Goal: Information Seeking & Learning: Check status

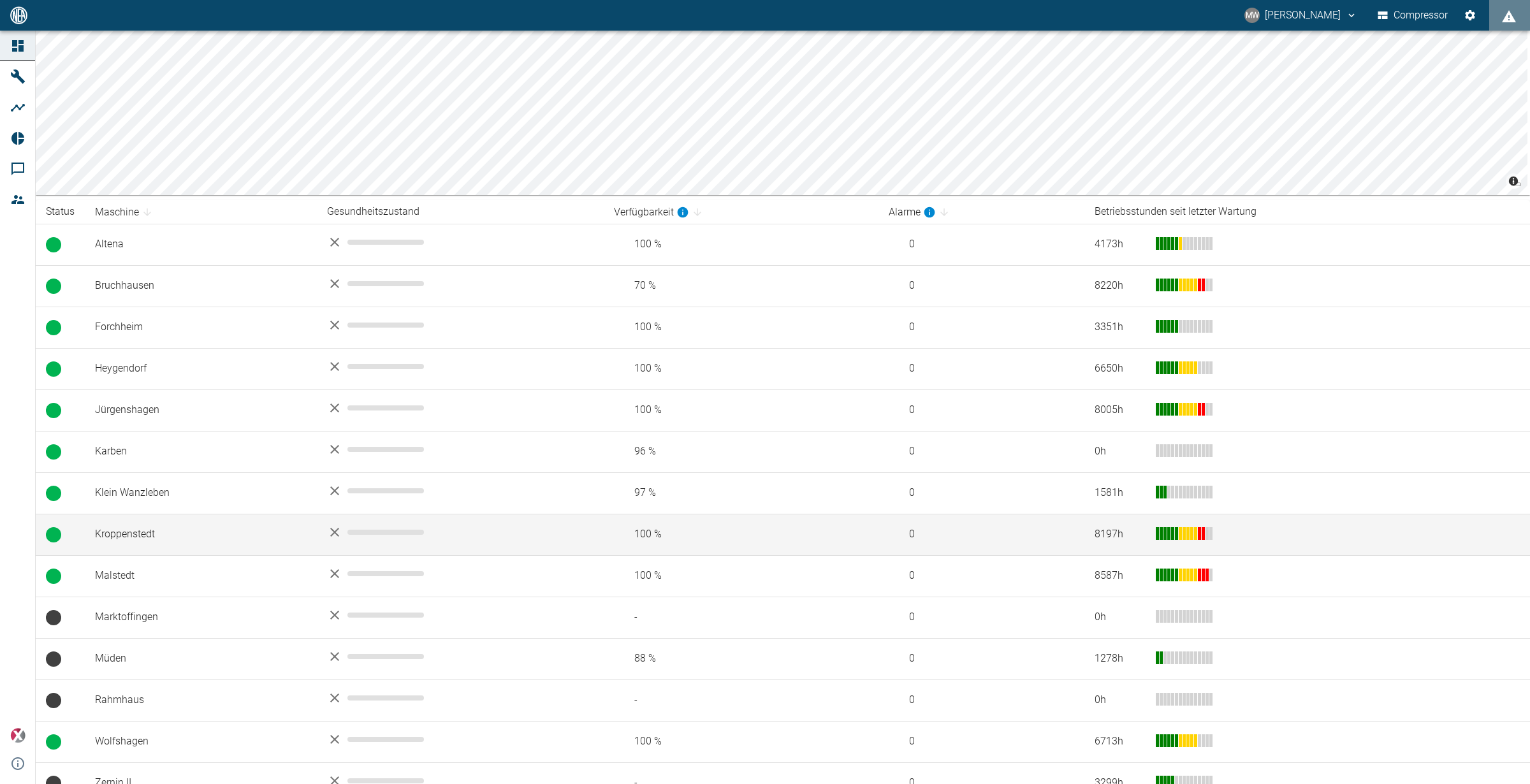
scroll to position [115, 0]
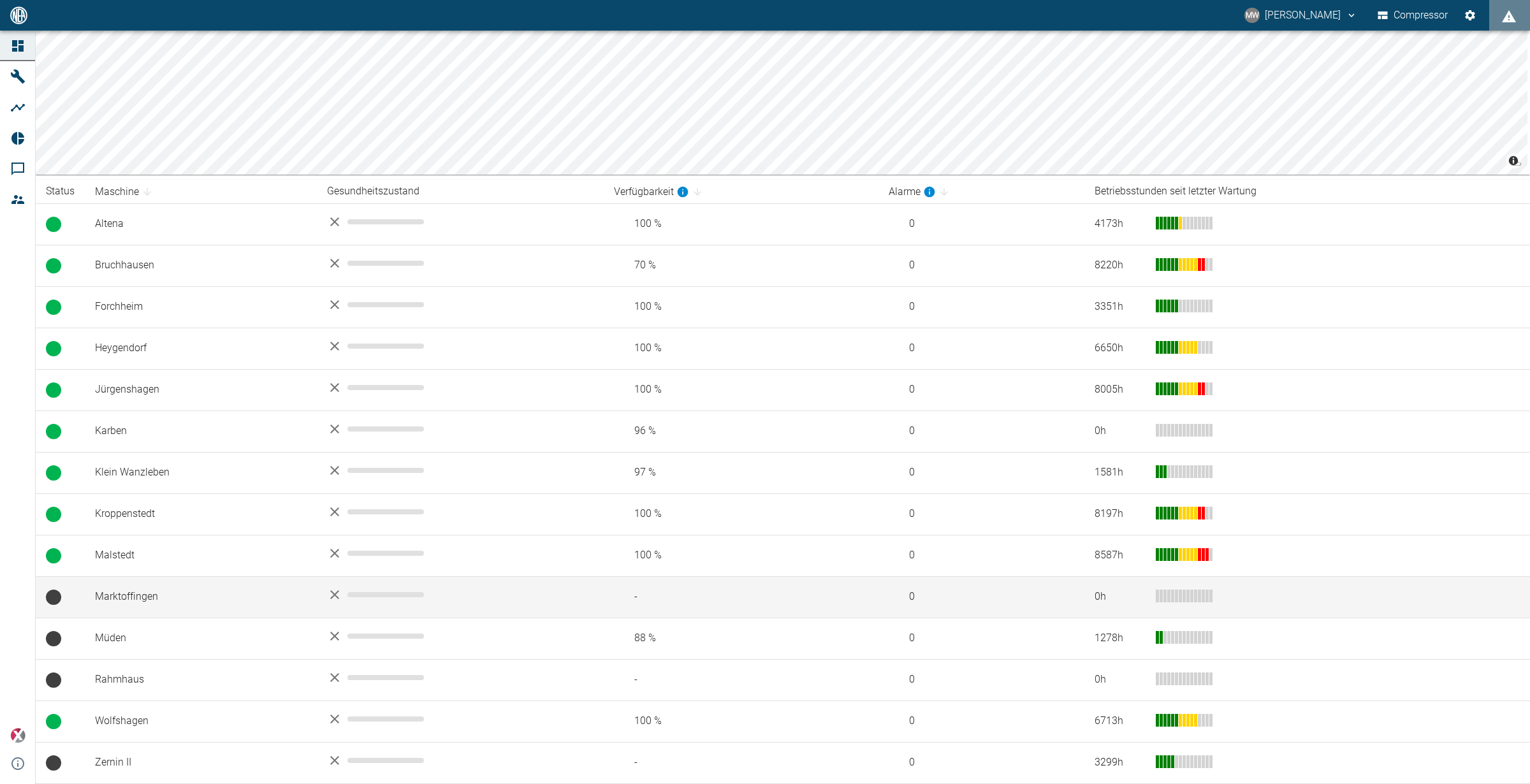
click at [165, 610] on td "Marktoffingen" at bounding box center [200, 597] width 232 height 41
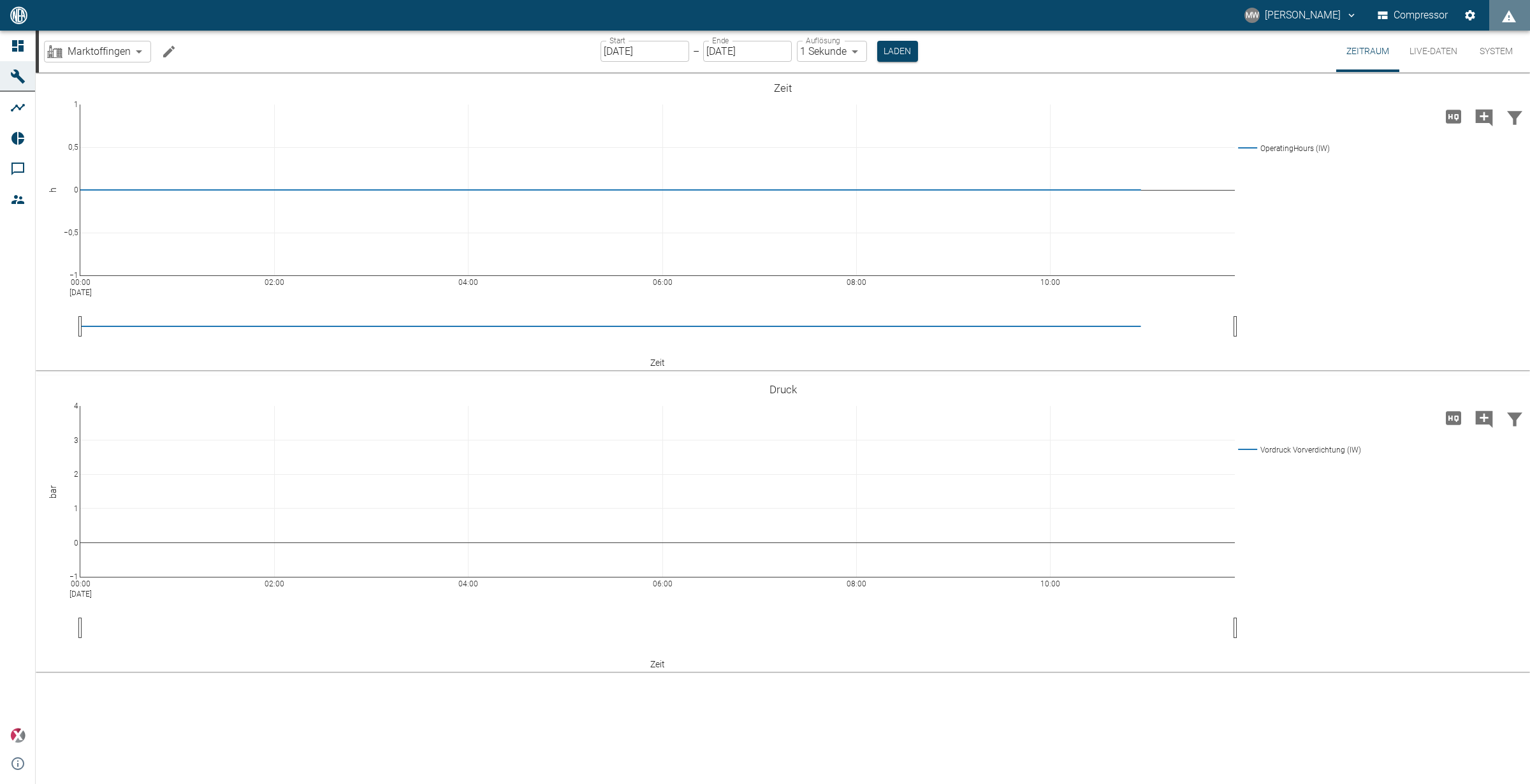
click at [1422, 41] on button "Live-Daten" at bounding box center [1434, 51] width 68 height 41
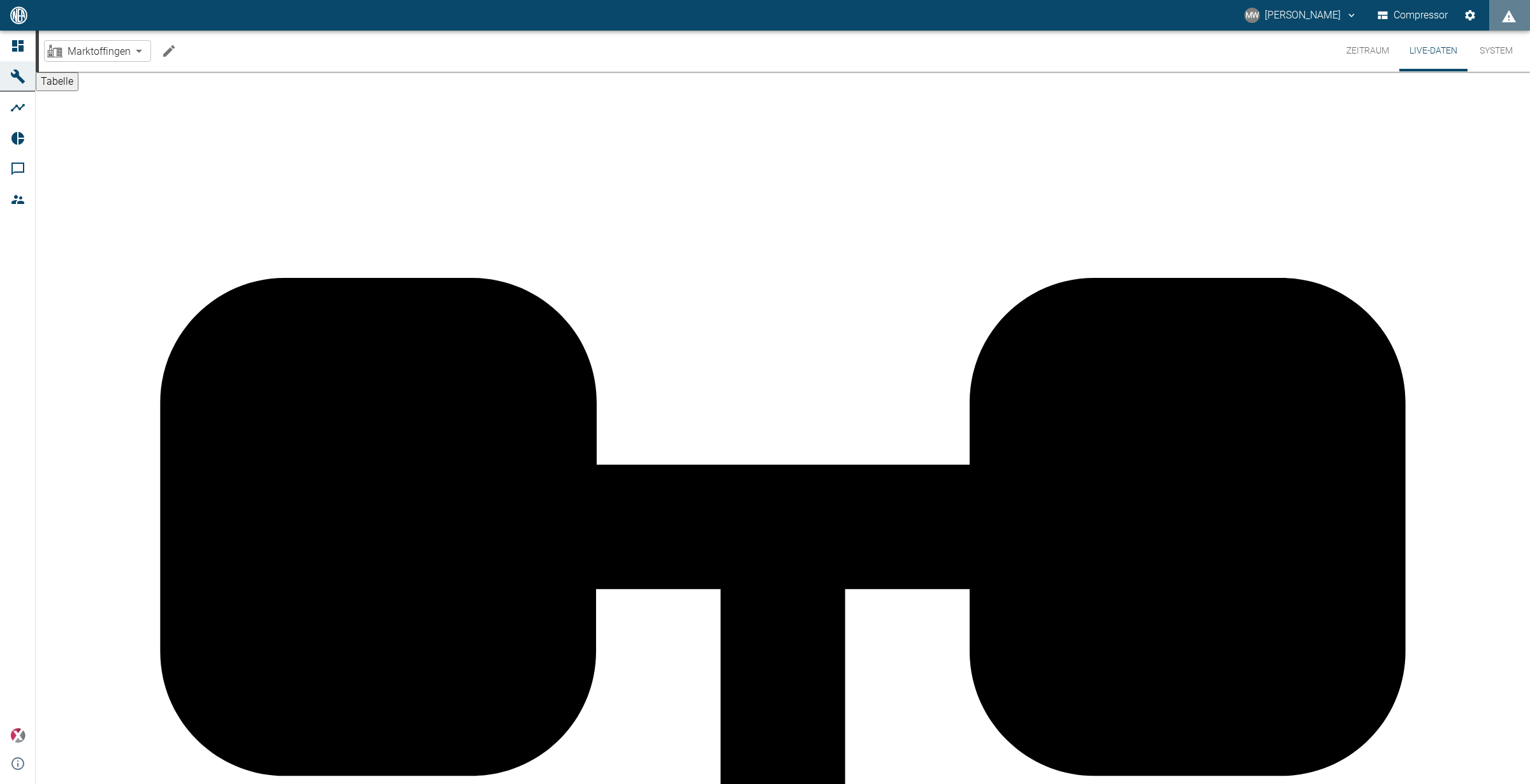
click at [1360, 42] on div "markus.wilshusen@arcanum-energy.de" at bounding box center [1341, 34] width 232 height 15
click at [1389, 52] on button "Zeitraum" at bounding box center [1368, 50] width 63 height 41
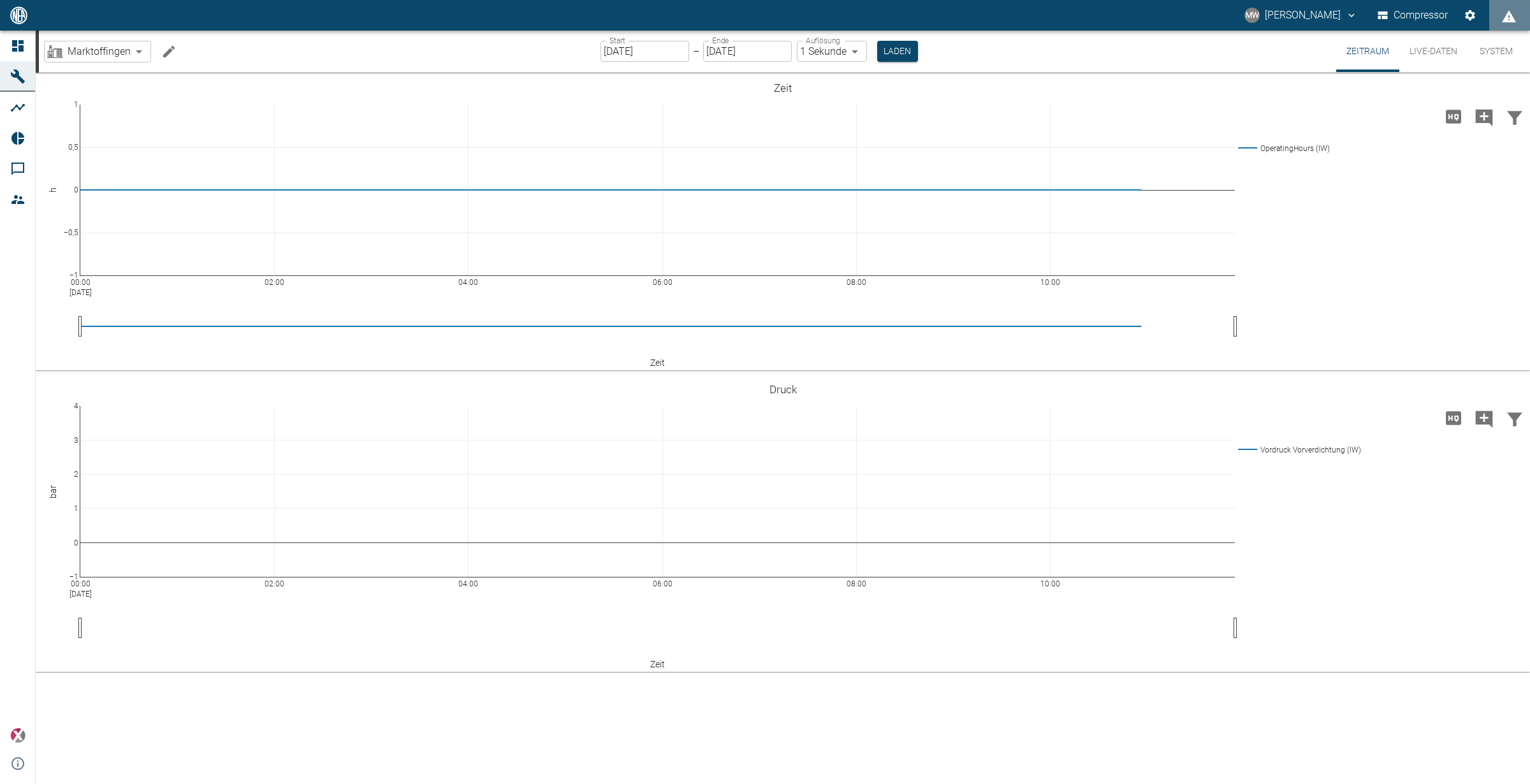
click at [1502, 52] on button "System" at bounding box center [1496, 51] width 57 height 41
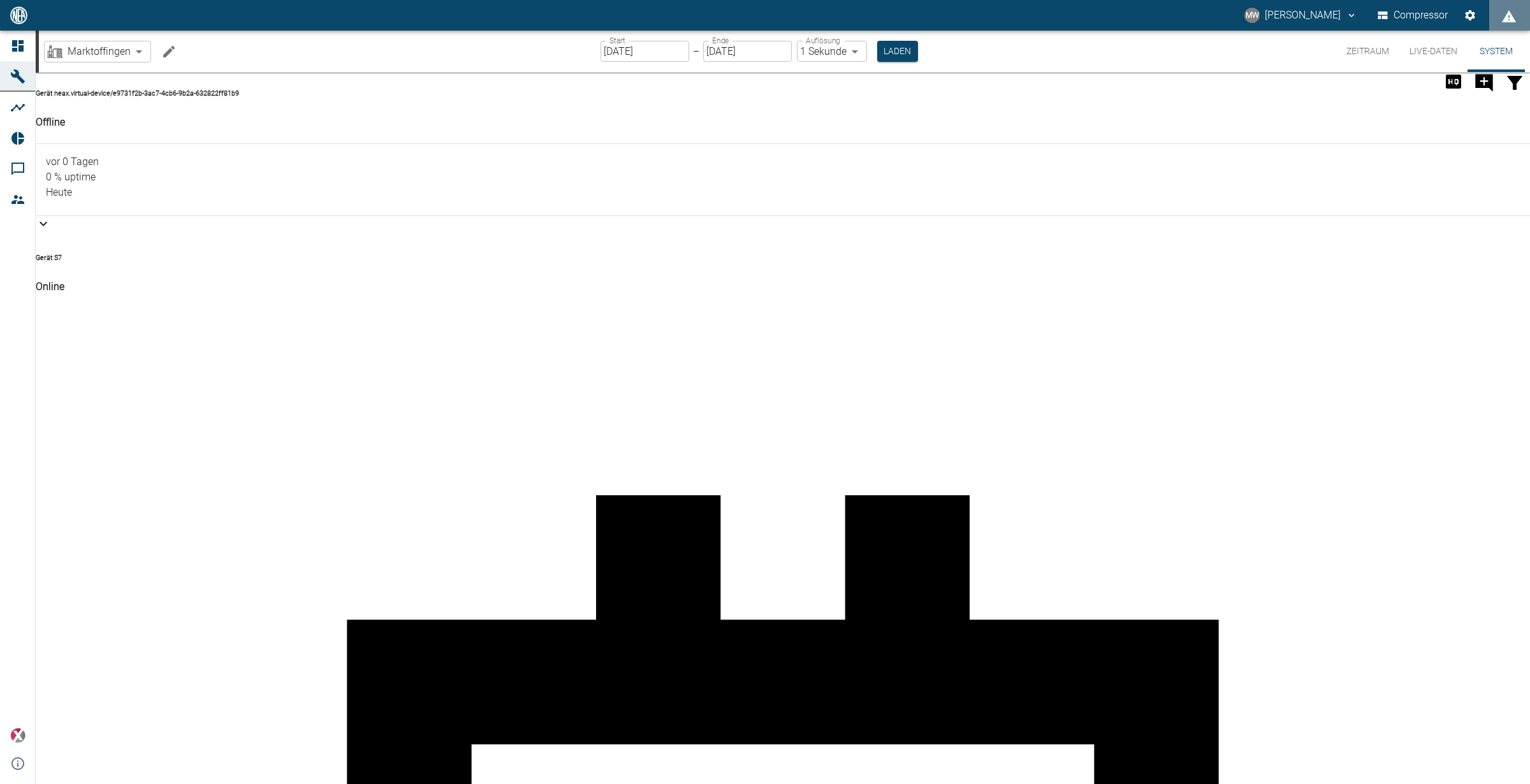
click at [1437, 52] on button "Live-Daten" at bounding box center [1434, 51] width 68 height 41
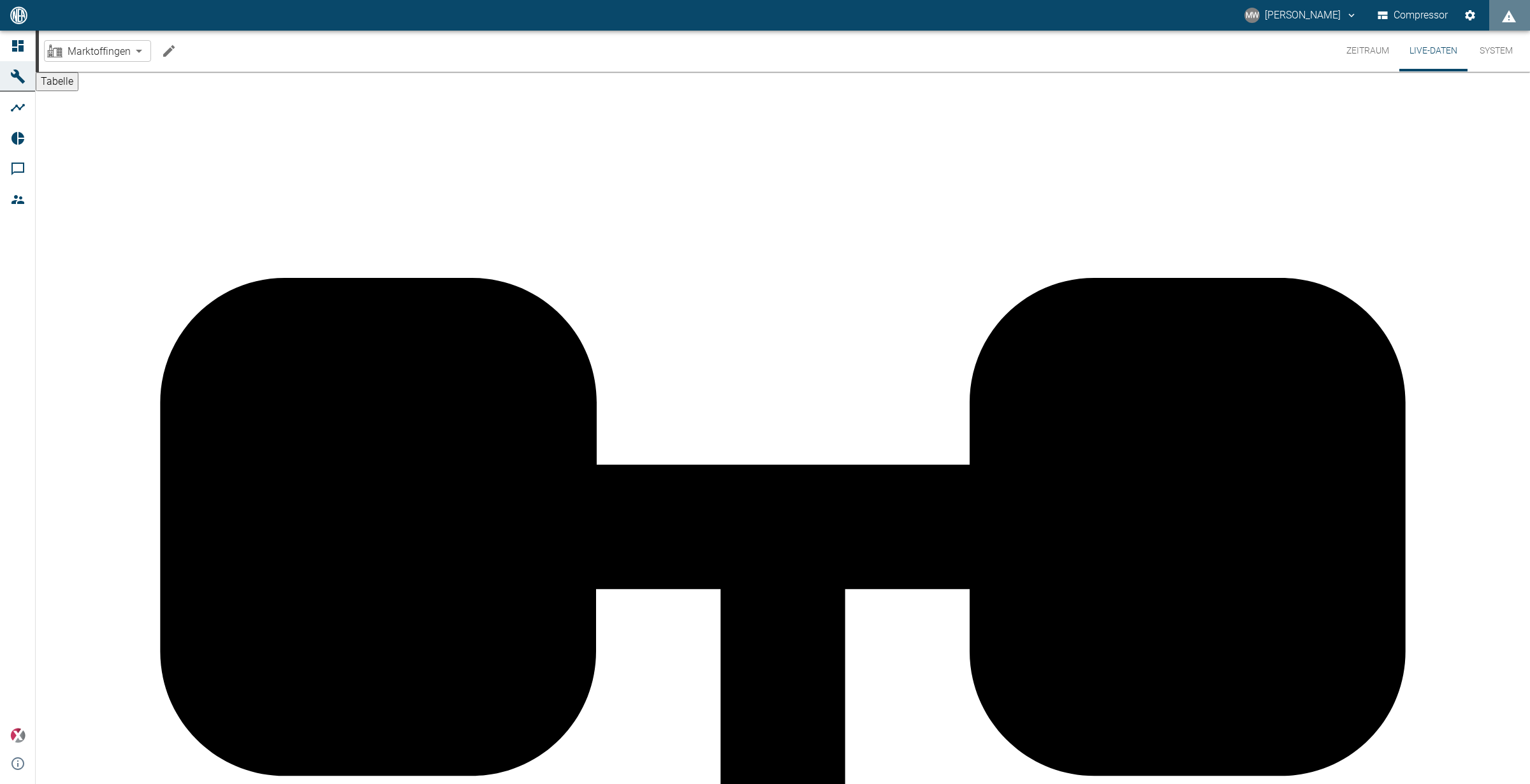
click at [1381, 60] on button "Zeitraum" at bounding box center [1368, 50] width 63 height 41
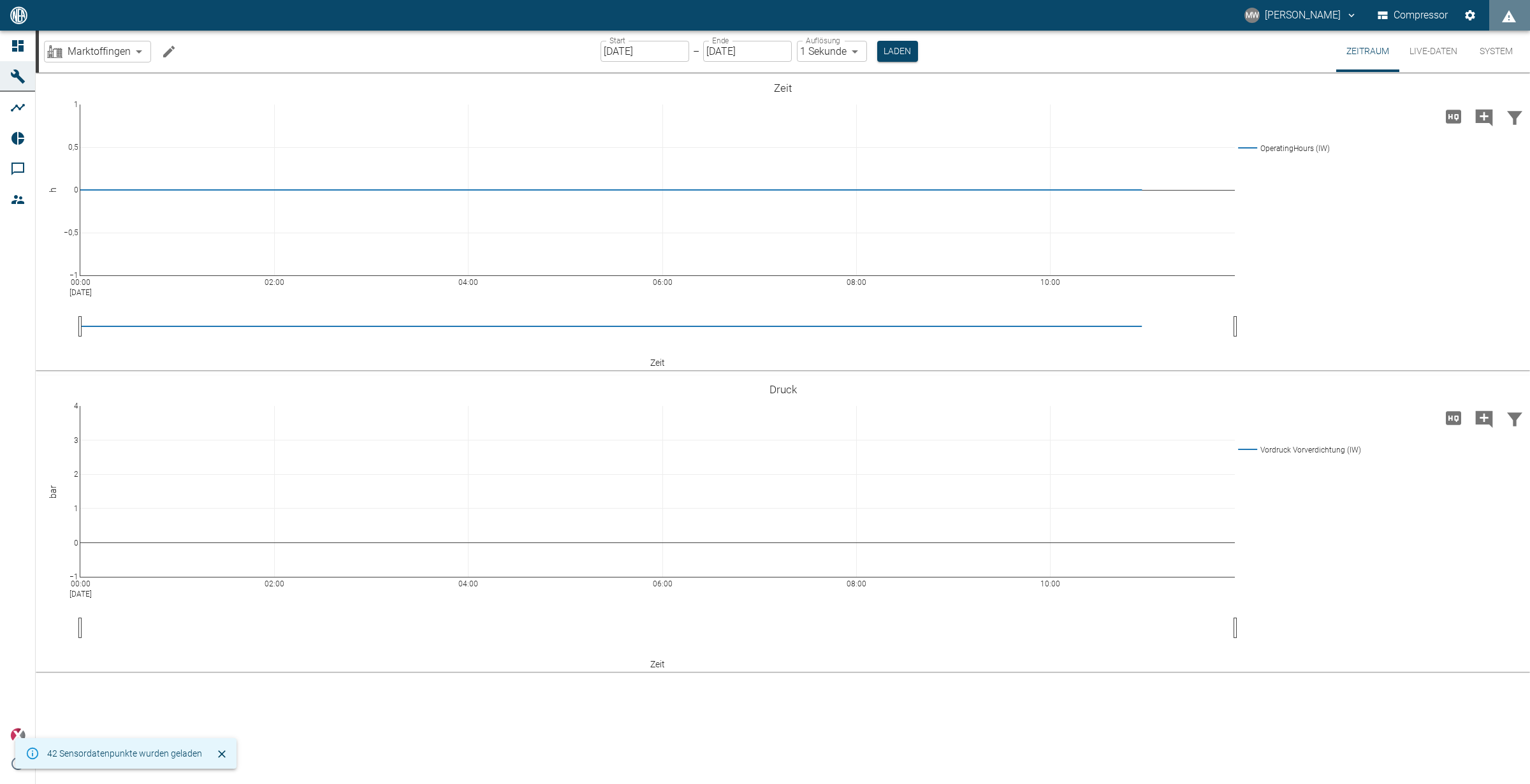
click at [98, 755] on div "42 Sensordatenpunkte wurden geladen" at bounding box center [125, 753] width 155 height 23
click at [218, 756] on icon "Schließen" at bounding box center [222, 754] width 13 height 13
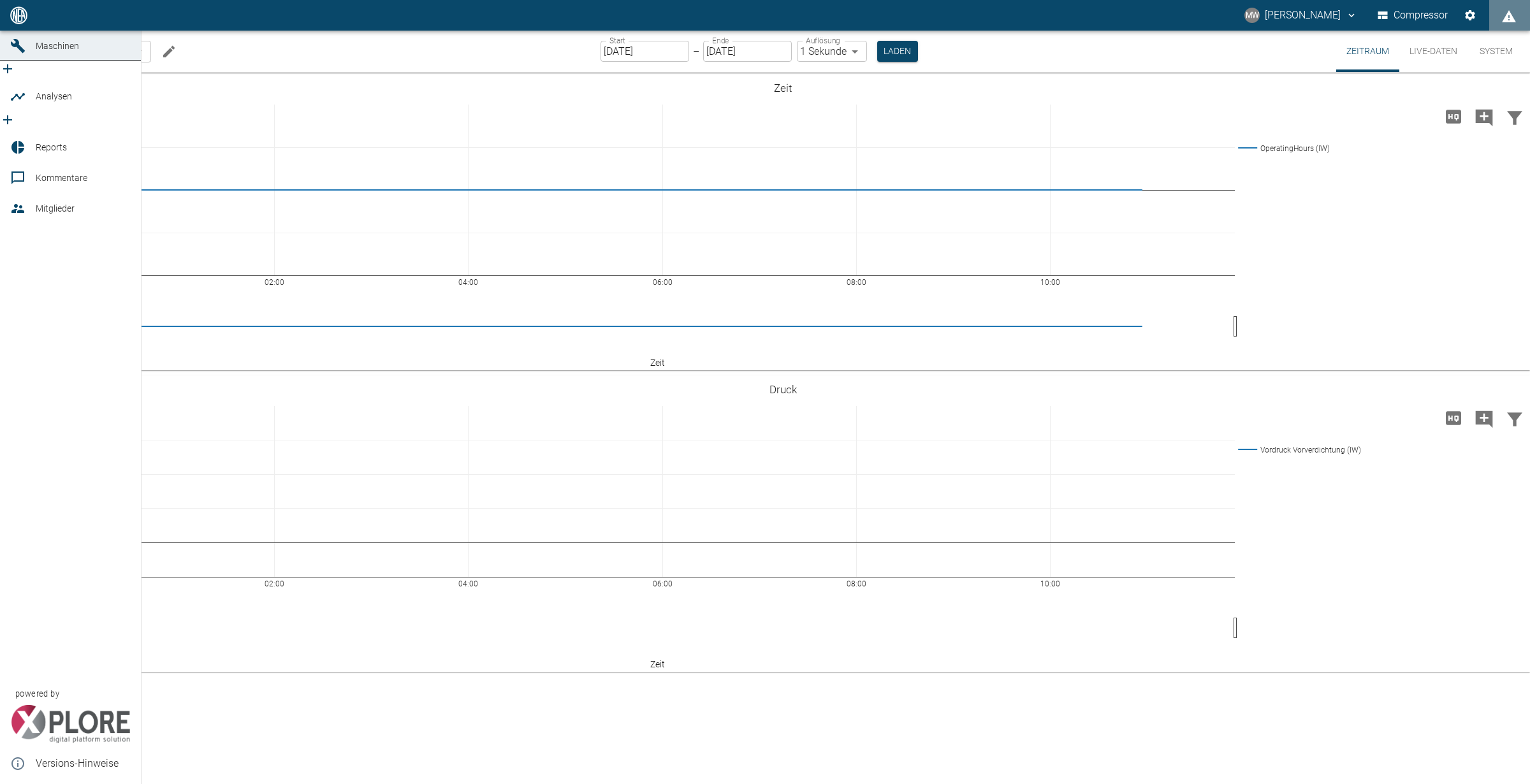
click at [26, 23] on div at bounding box center [20, 15] width 19 height 15
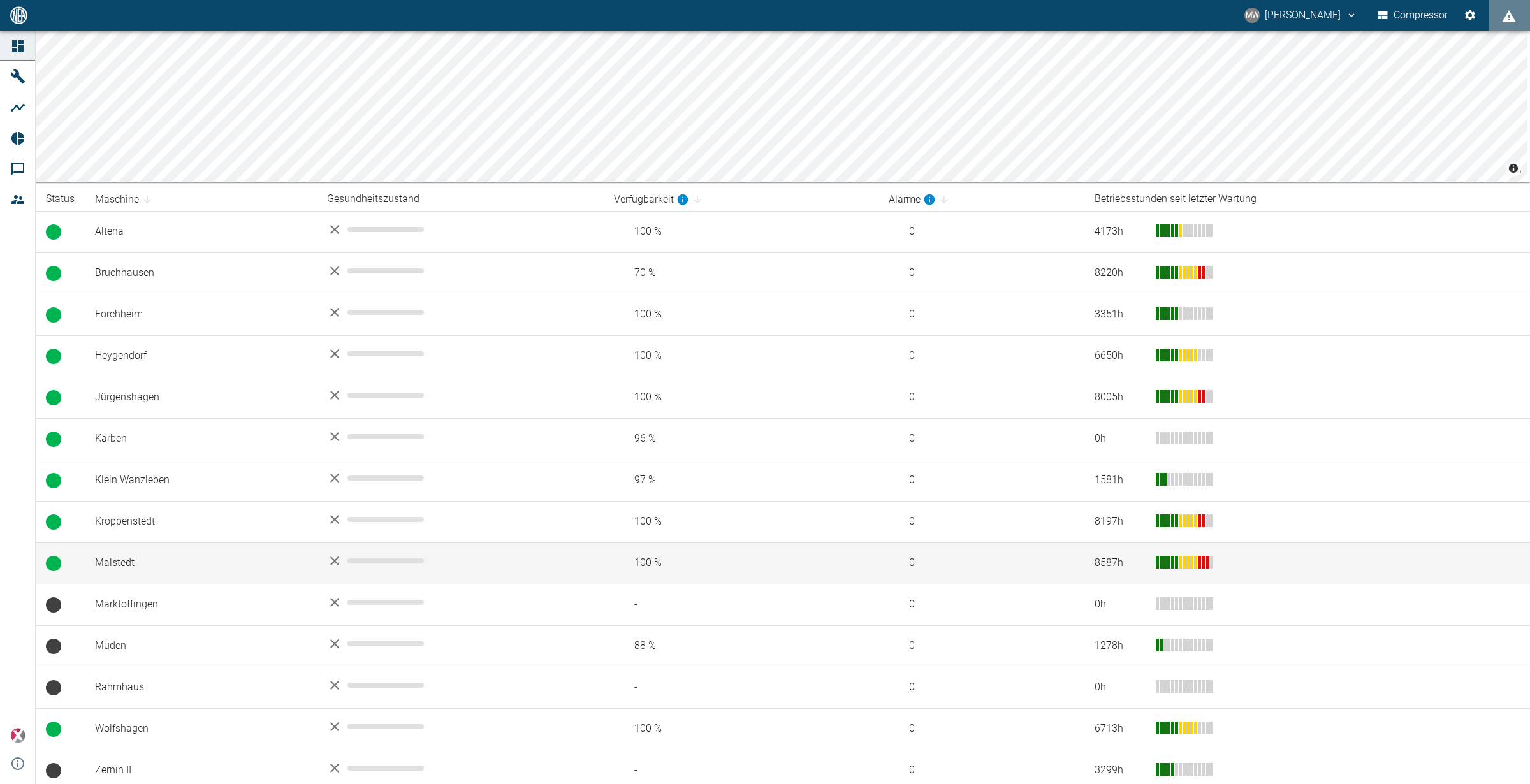
scroll to position [115, 0]
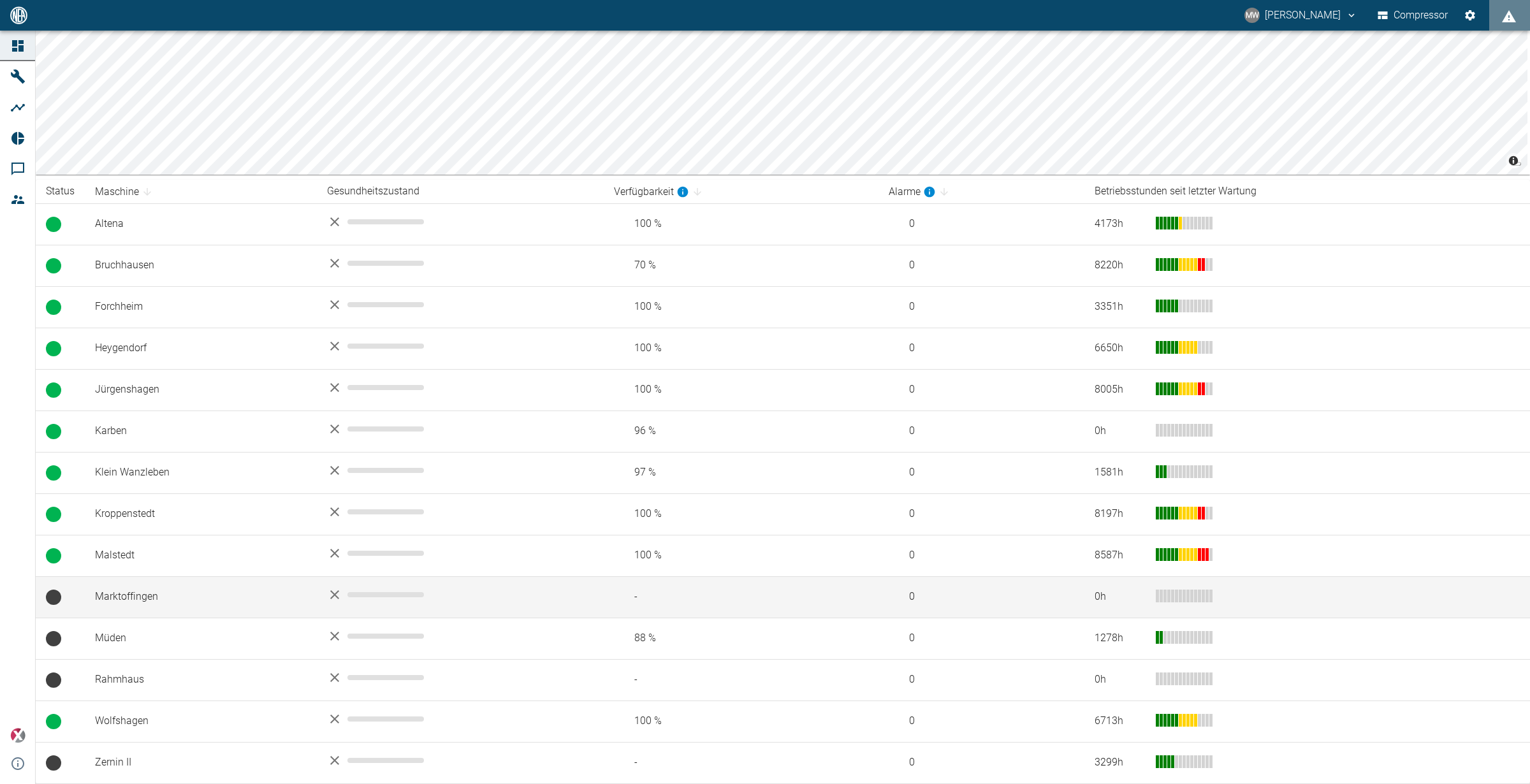
click at [217, 601] on td "Marktoffingen" at bounding box center [200, 597] width 232 height 41
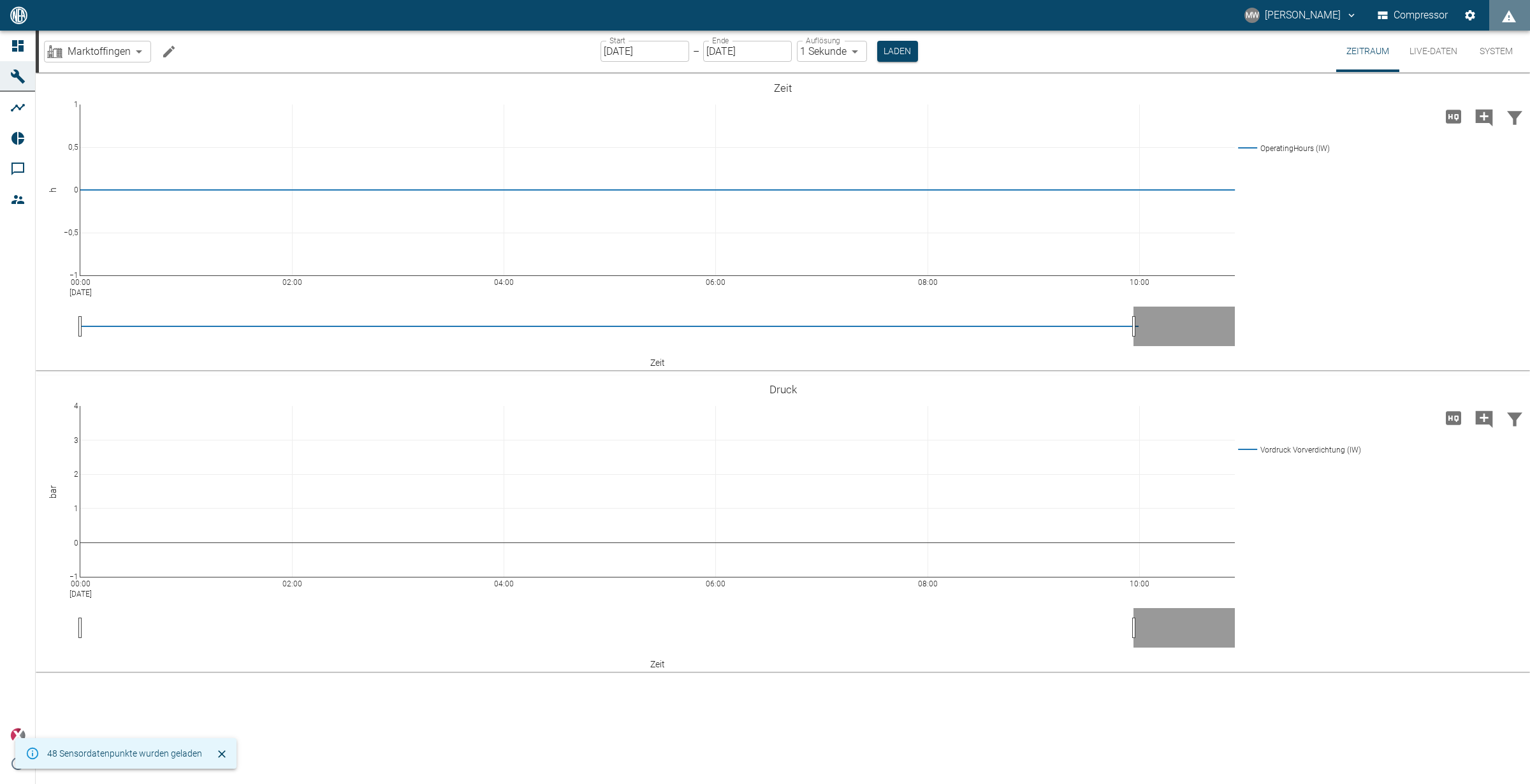
click at [1439, 56] on button "Live-Daten" at bounding box center [1434, 51] width 68 height 41
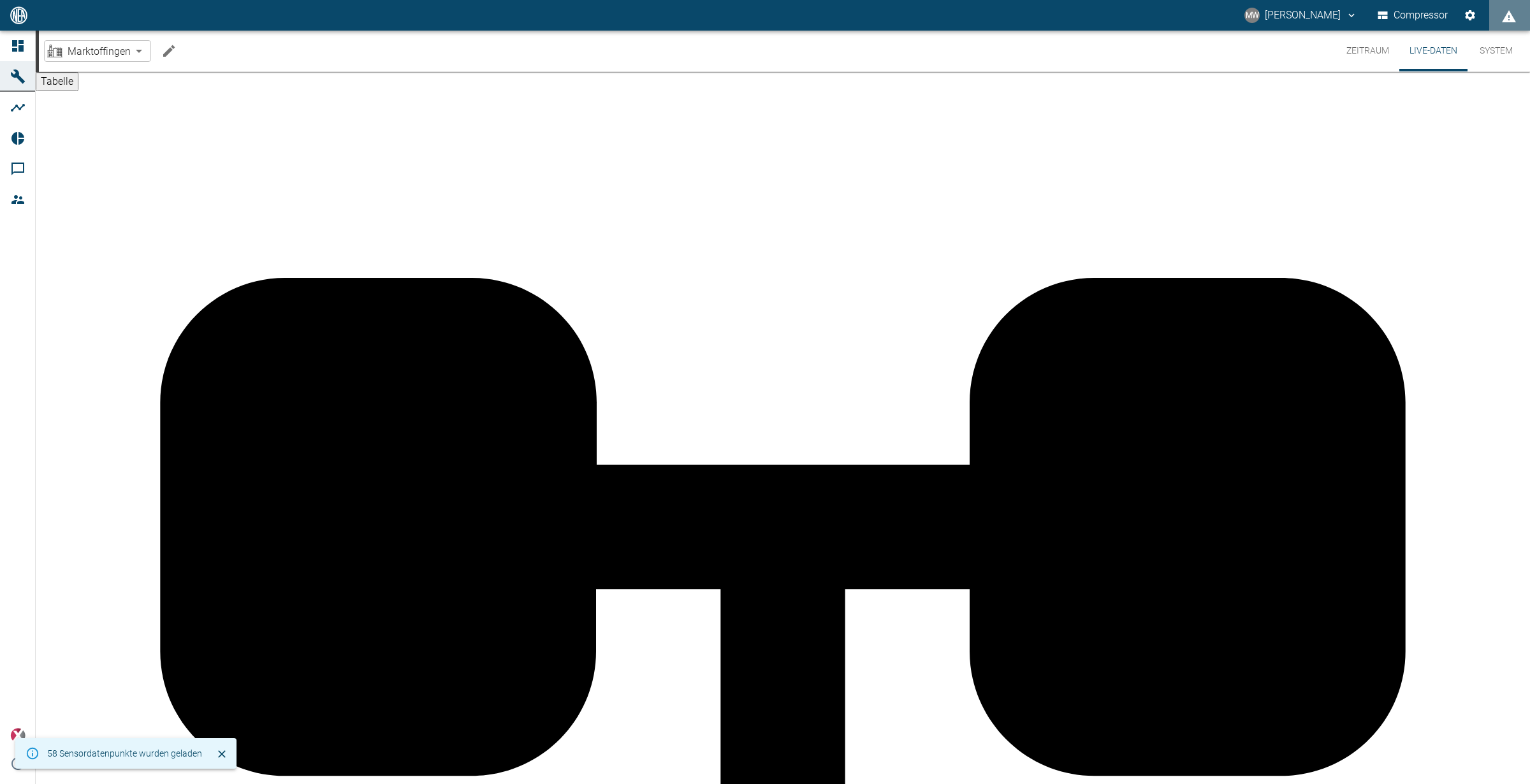
click at [1493, 52] on button "System" at bounding box center [1496, 50] width 57 height 41
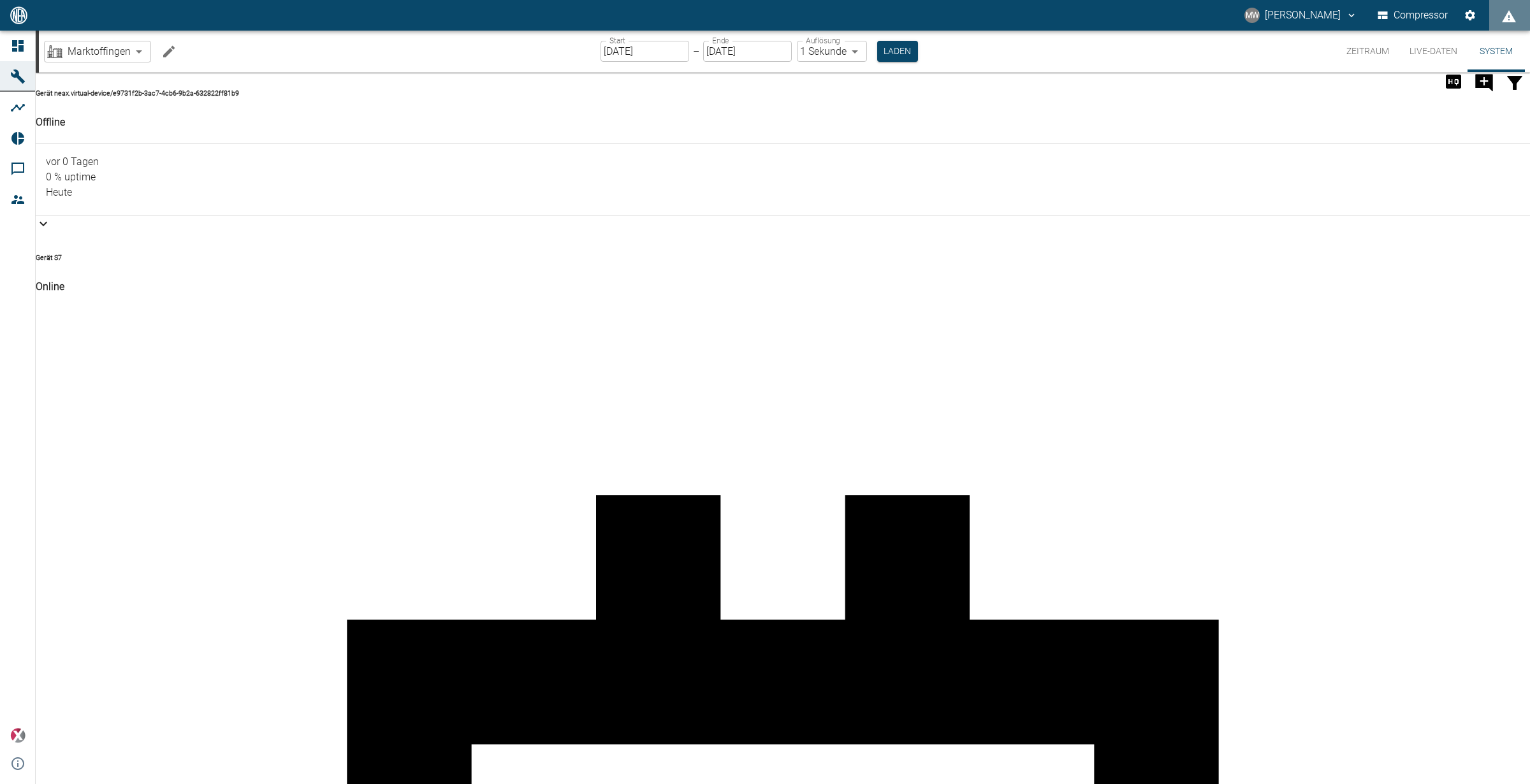
click at [1441, 59] on button "Live-Daten" at bounding box center [1434, 51] width 68 height 41
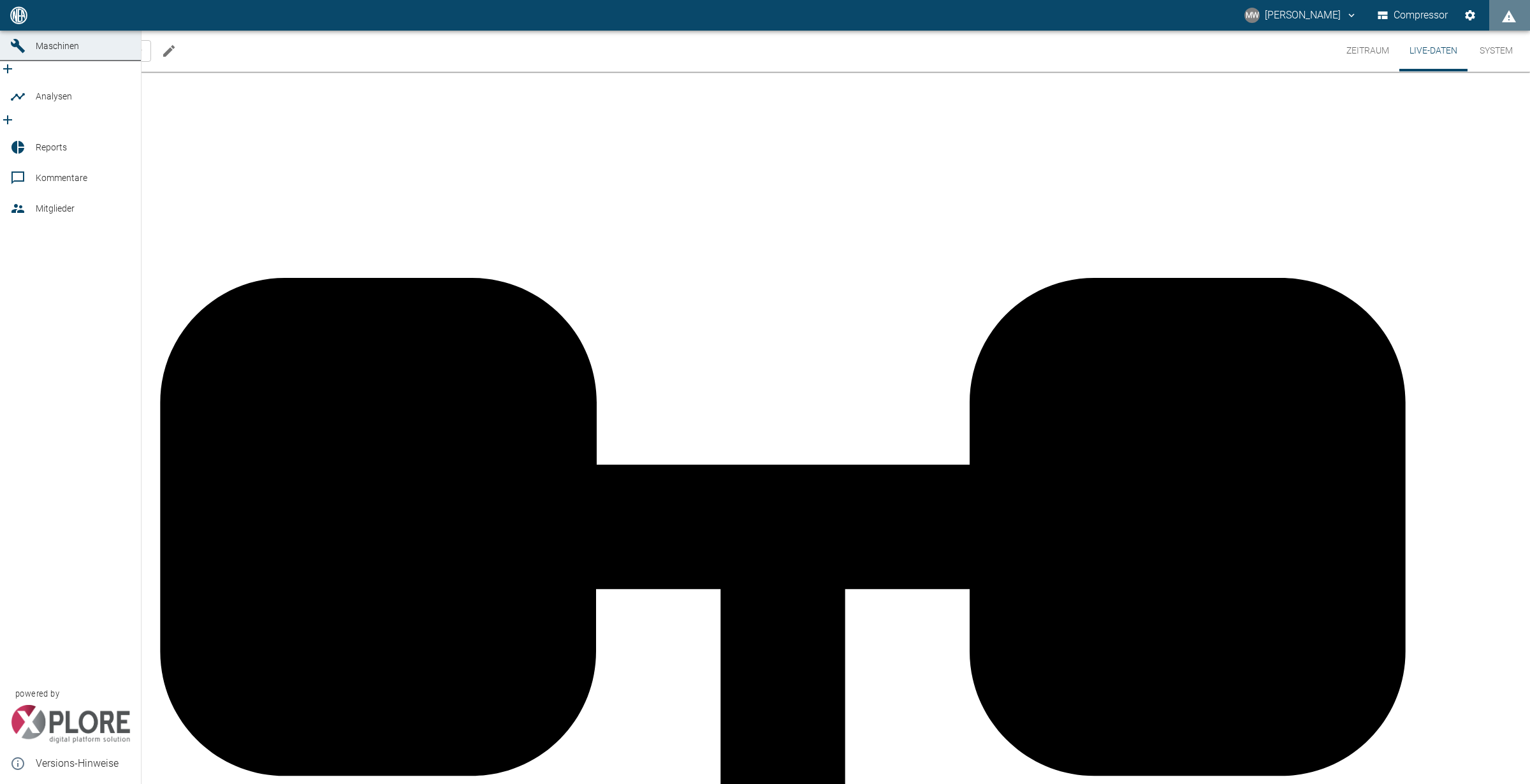
click at [24, 23] on icon at bounding box center [18, 15] width 15 height 15
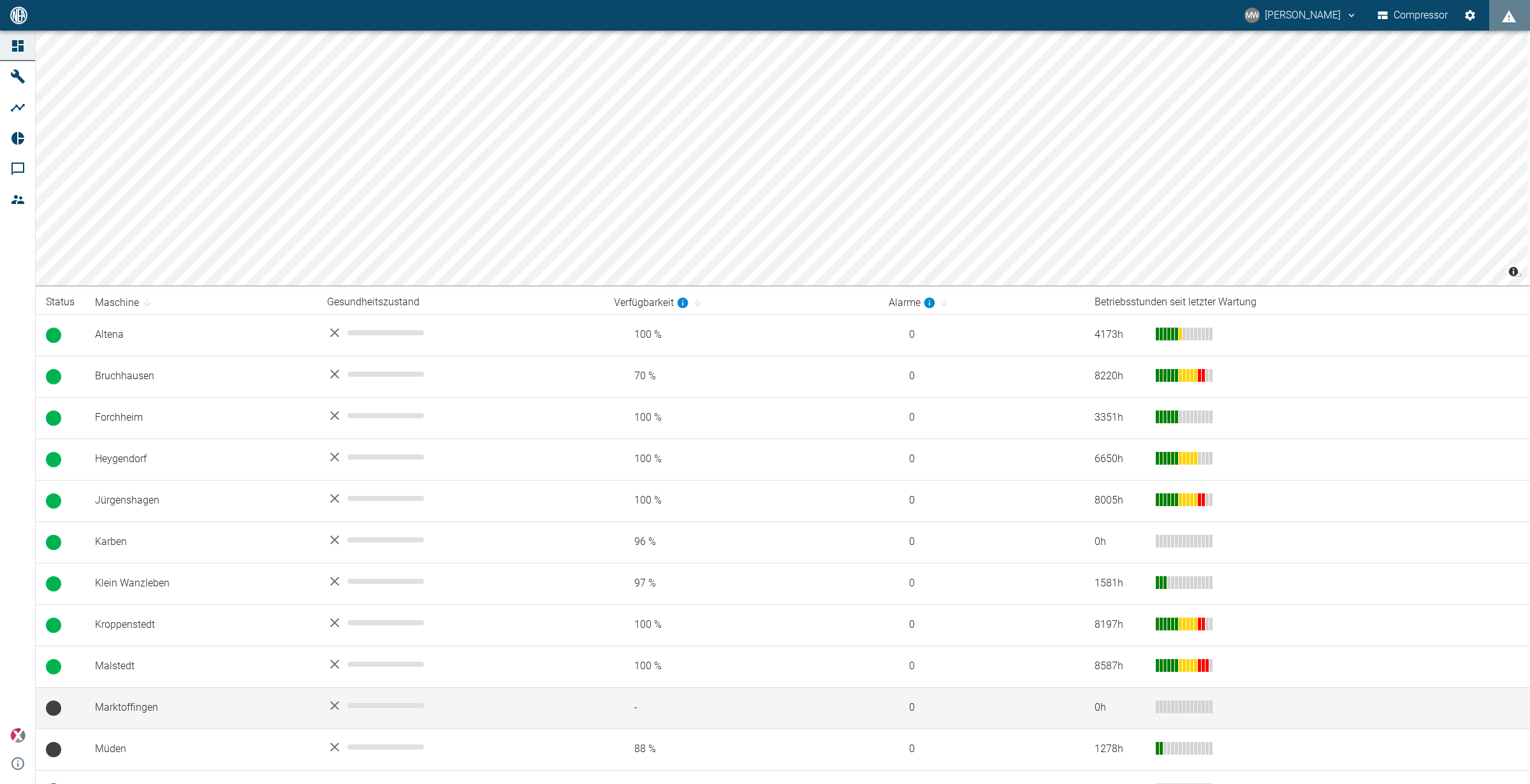
click at [127, 704] on td "Marktoffingen" at bounding box center [200, 708] width 232 height 41
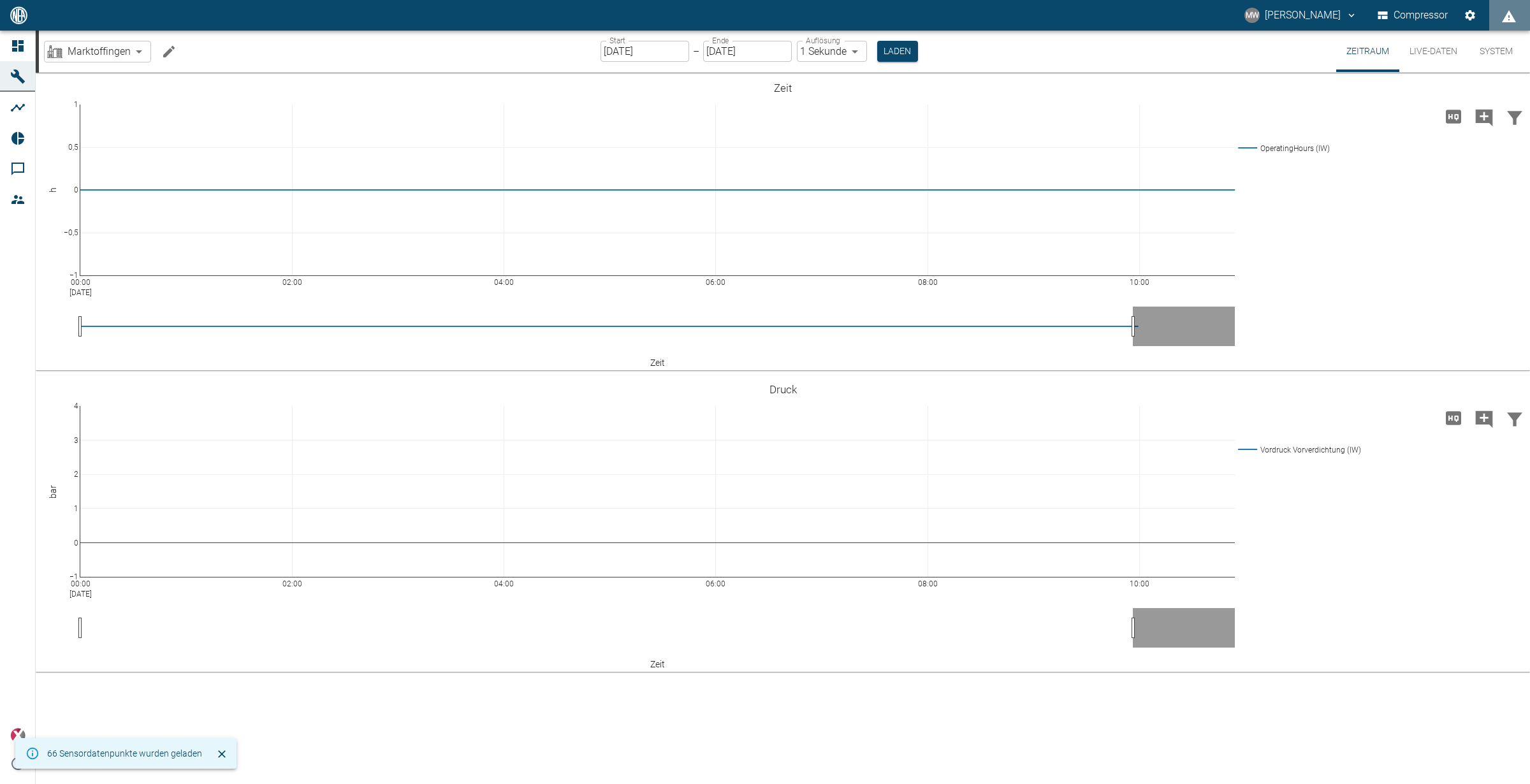
click at [1450, 50] on button "Live-Daten" at bounding box center [1434, 51] width 68 height 41
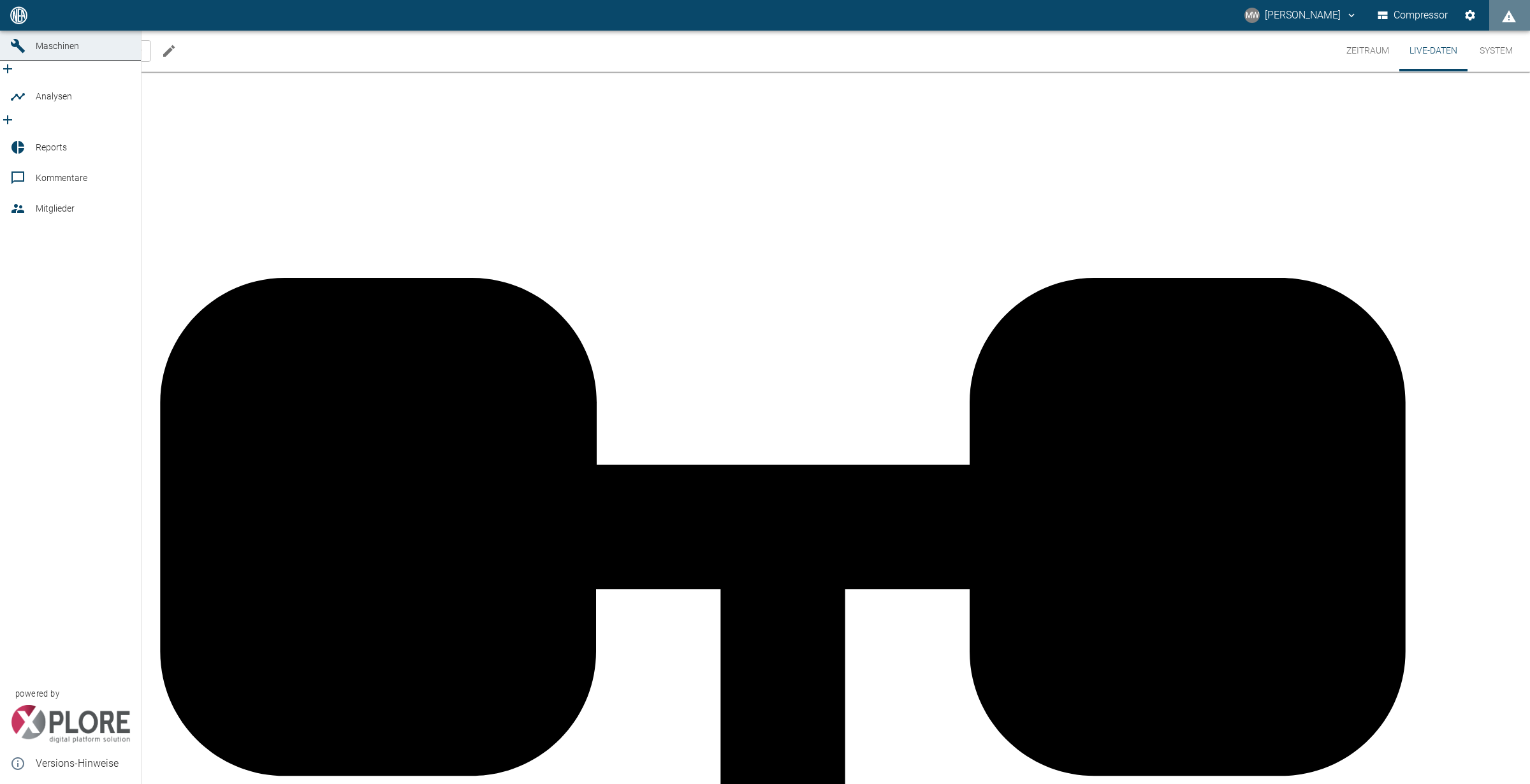
click at [8, 30] on link "Dashboard" at bounding box center [70, 15] width 141 height 30
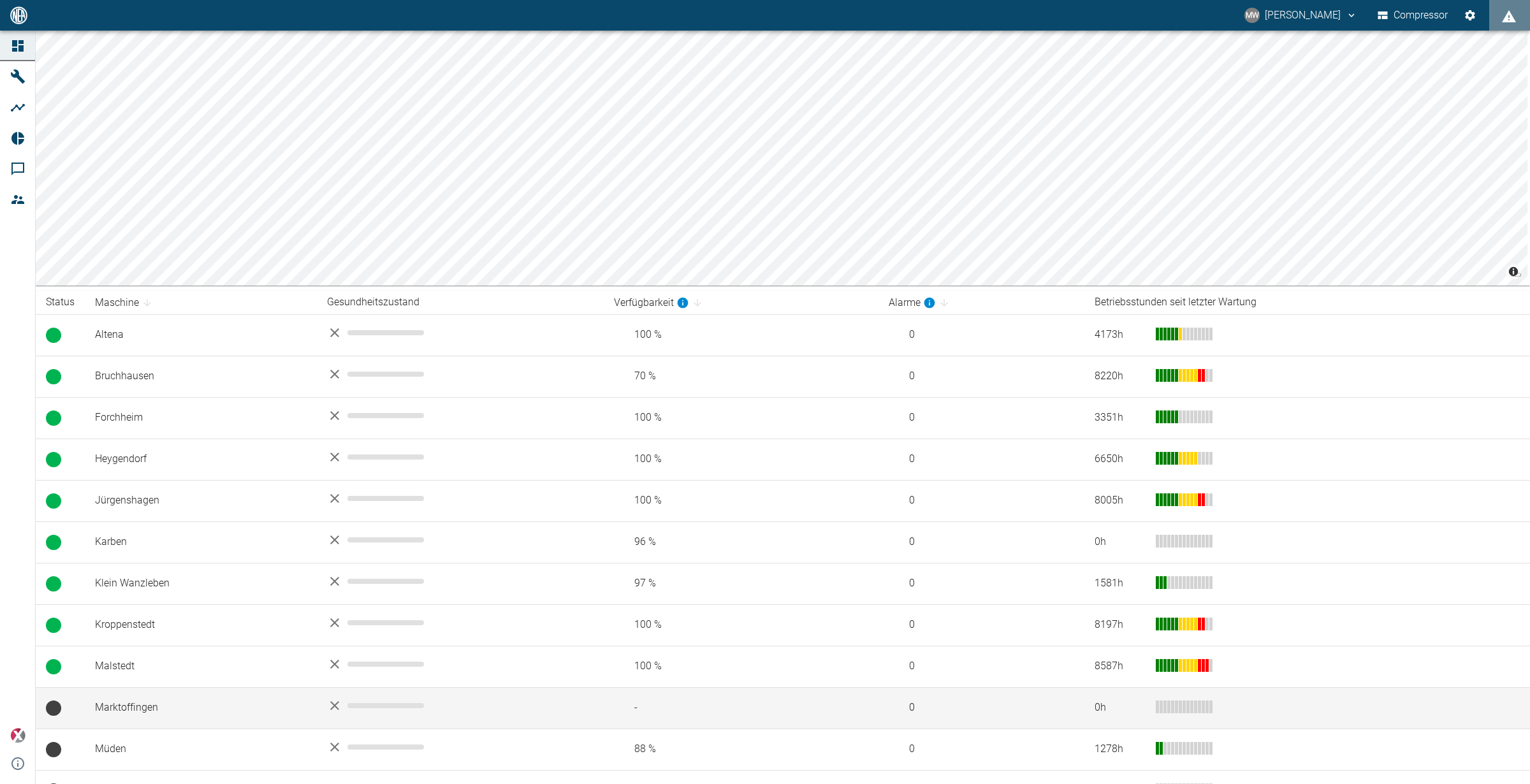
click at [149, 711] on td "Marktoffingen" at bounding box center [200, 708] width 232 height 41
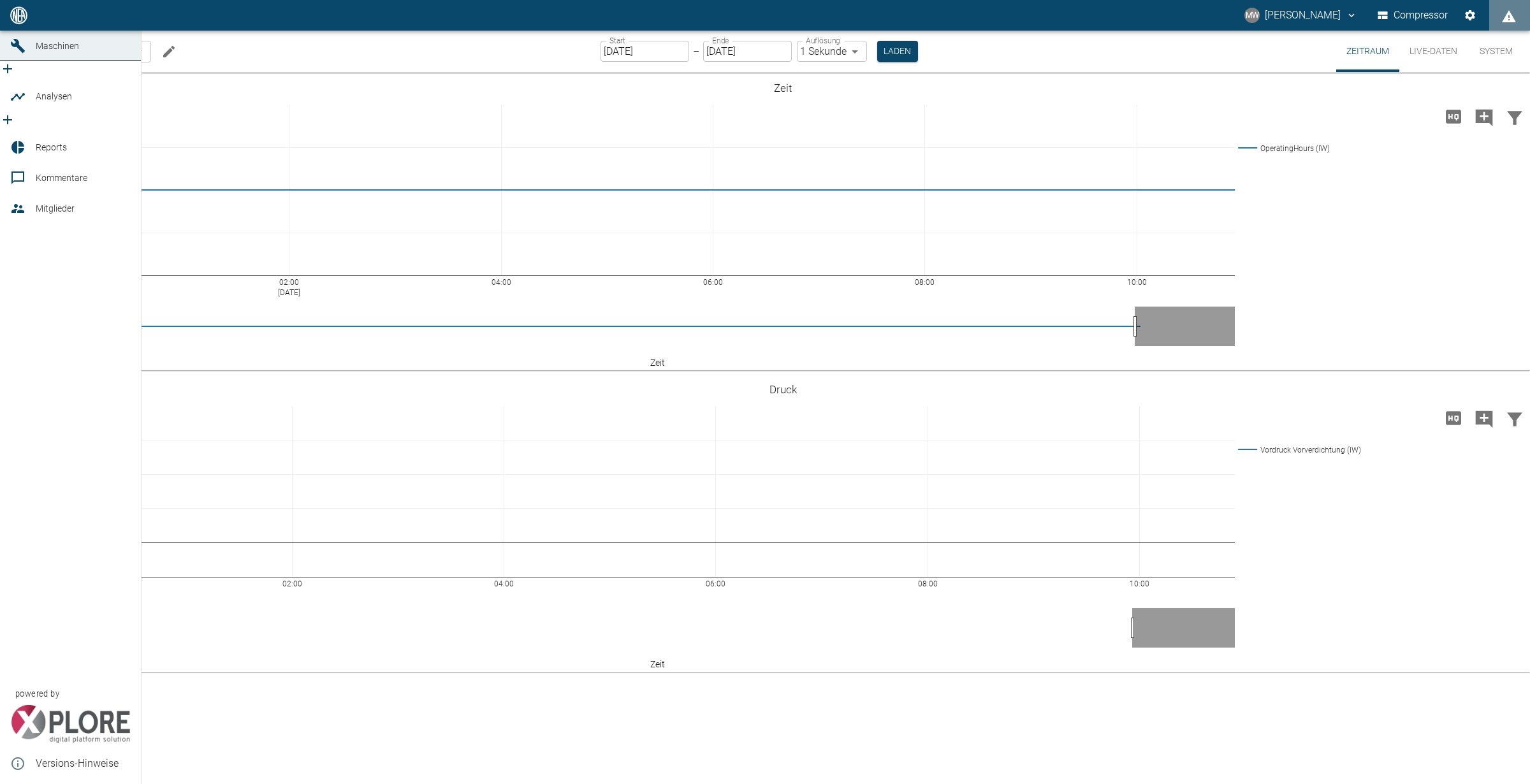
click at [19, 53] on icon at bounding box center [18, 46] width 14 height 14
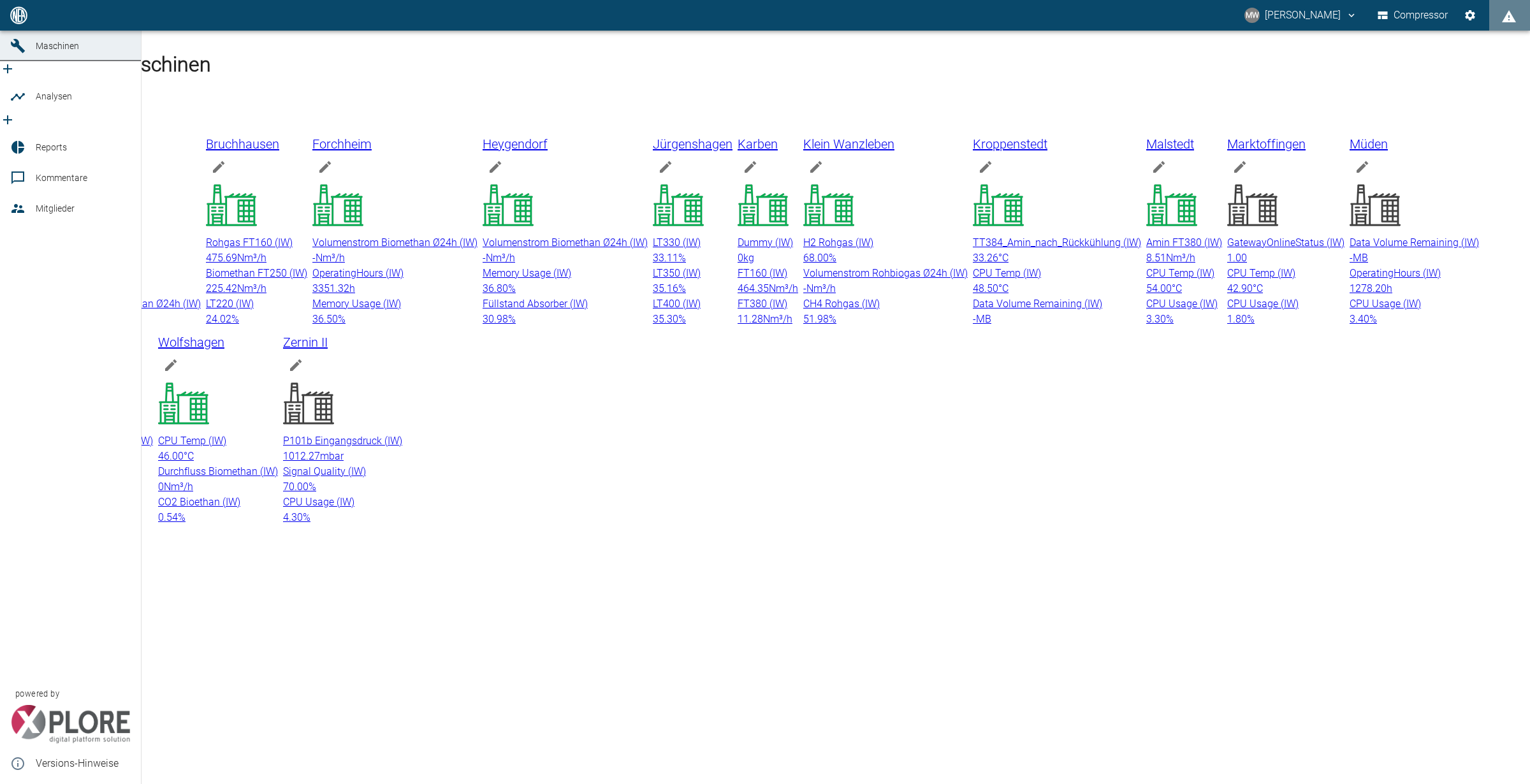
click at [36, 21] on span "Dashboard" at bounding box center [57, 15] width 44 height 10
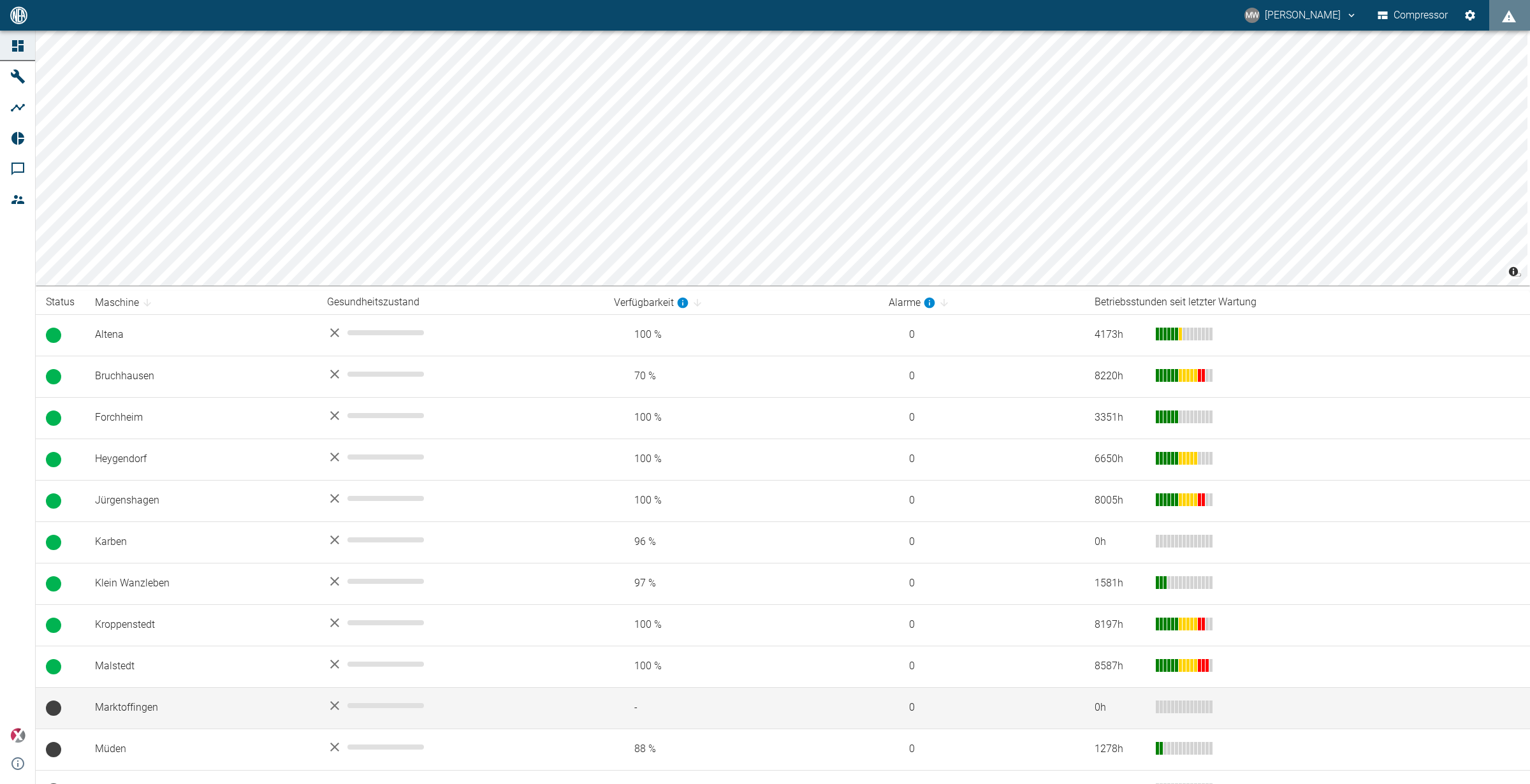
click at [119, 705] on td "Marktoffingen" at bounding box center [200, 708] width 232 height 41
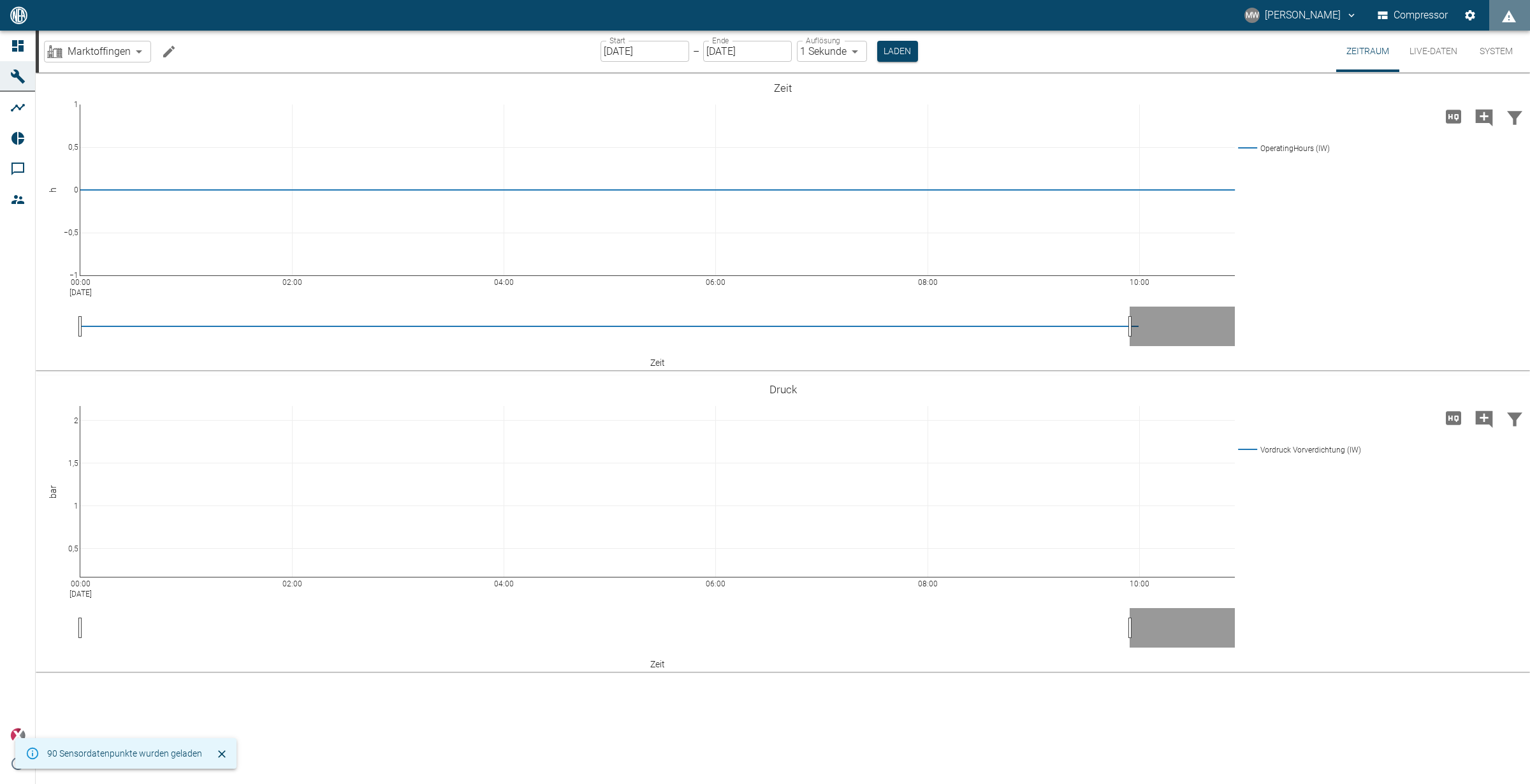
click at [1447, 42] on button "Live-Daten" at bounding box center [1434, 51] width 68 height 41
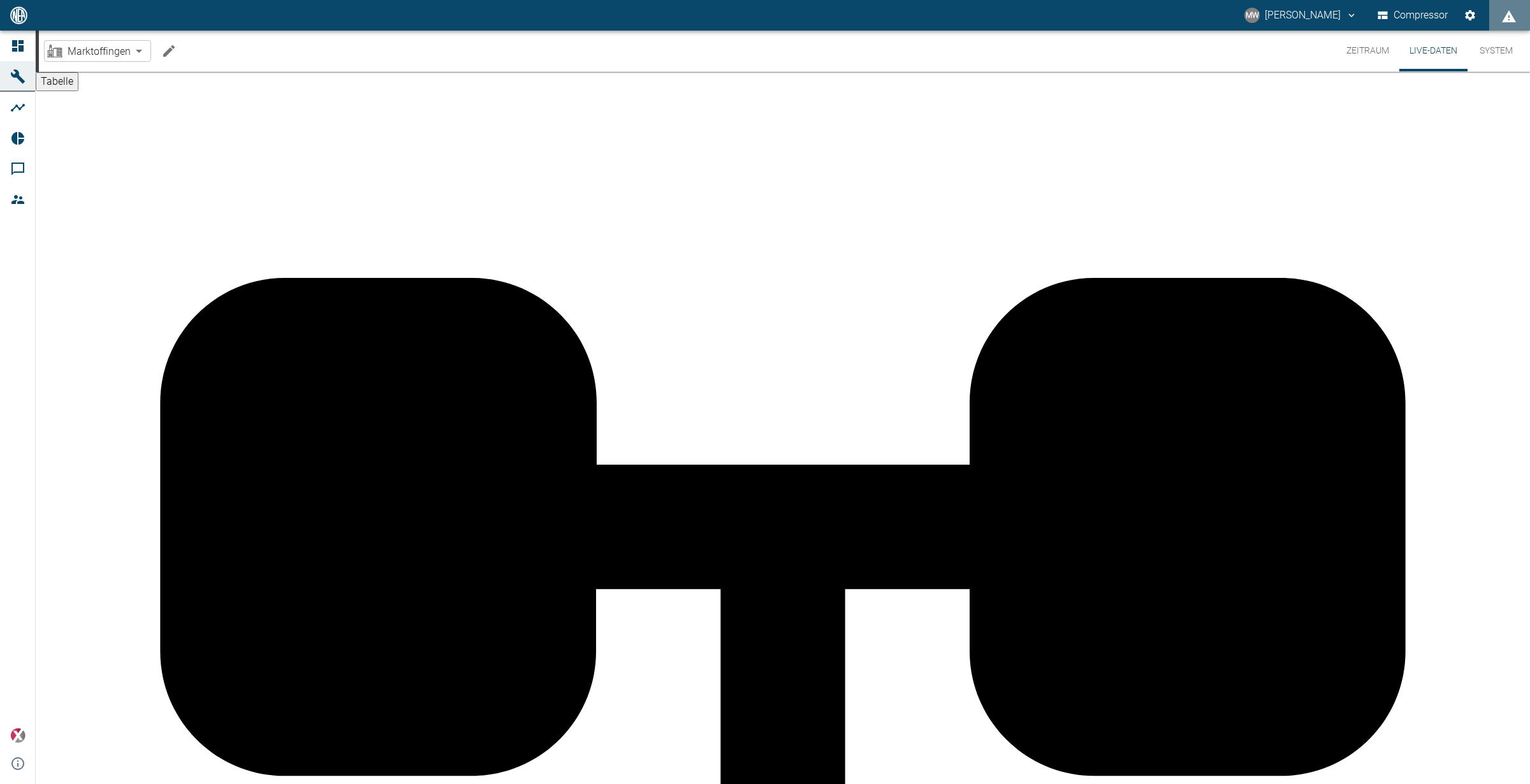
click at [1366, 59] on button "Zeitraum" at bounding box center [1368, 50] width 63 height 41
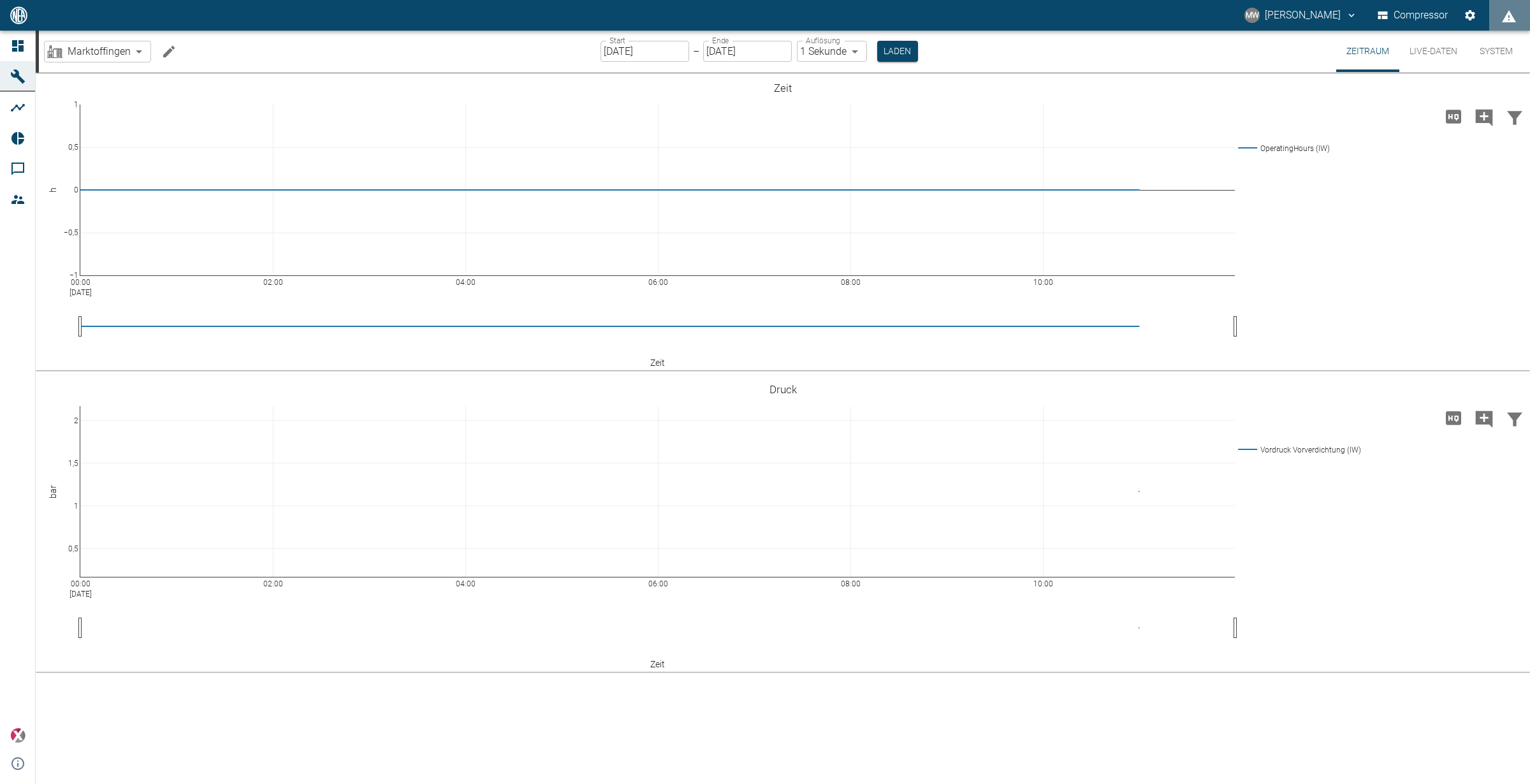
click at [1445, 52] on button "Live-Daten" at bounding box center [1434, 51] width 68 height 41
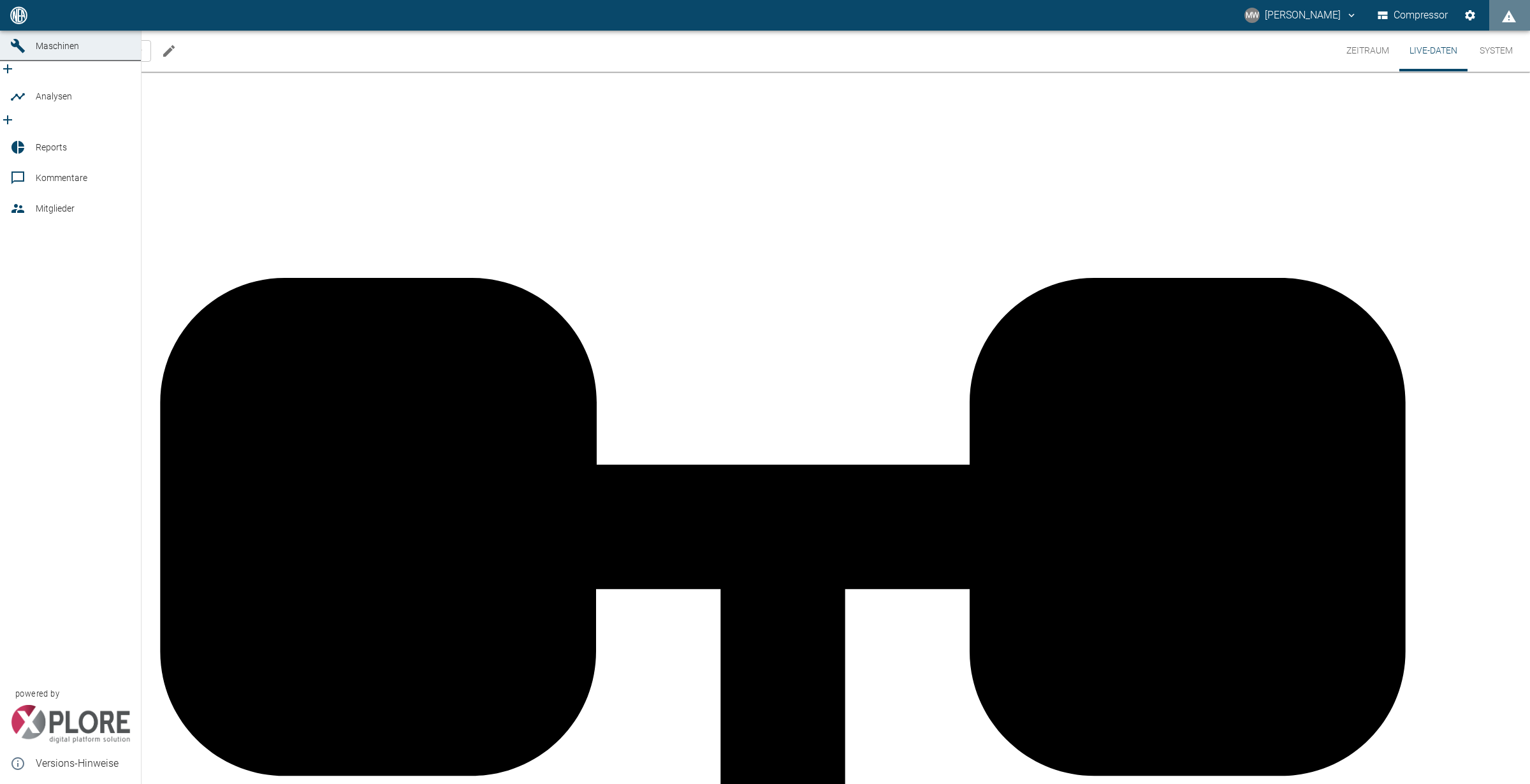
click at [24, 30] on link "Dashboard" at bounding box center [70, 15] width 141 height 30
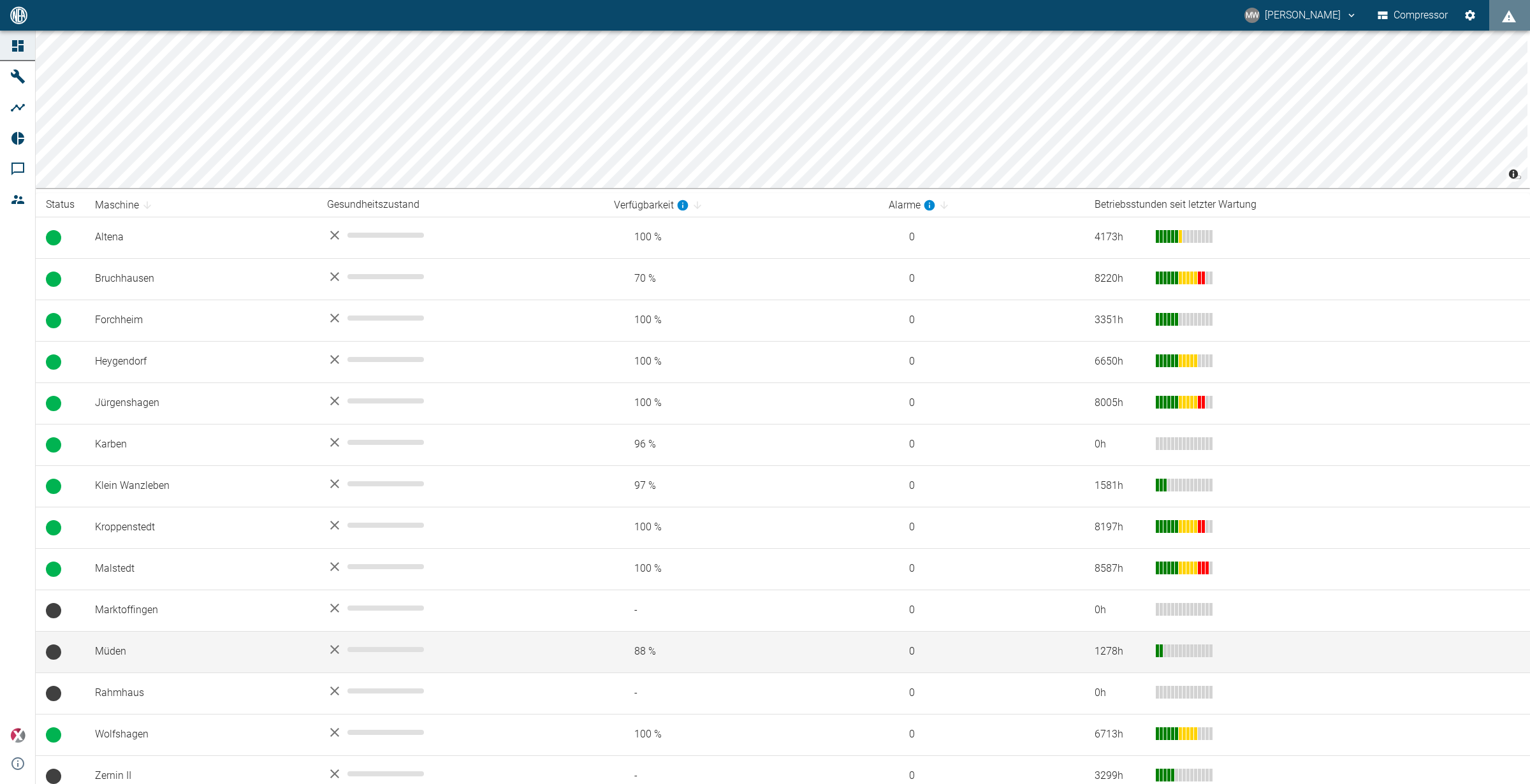
scroll to position [115, 0]
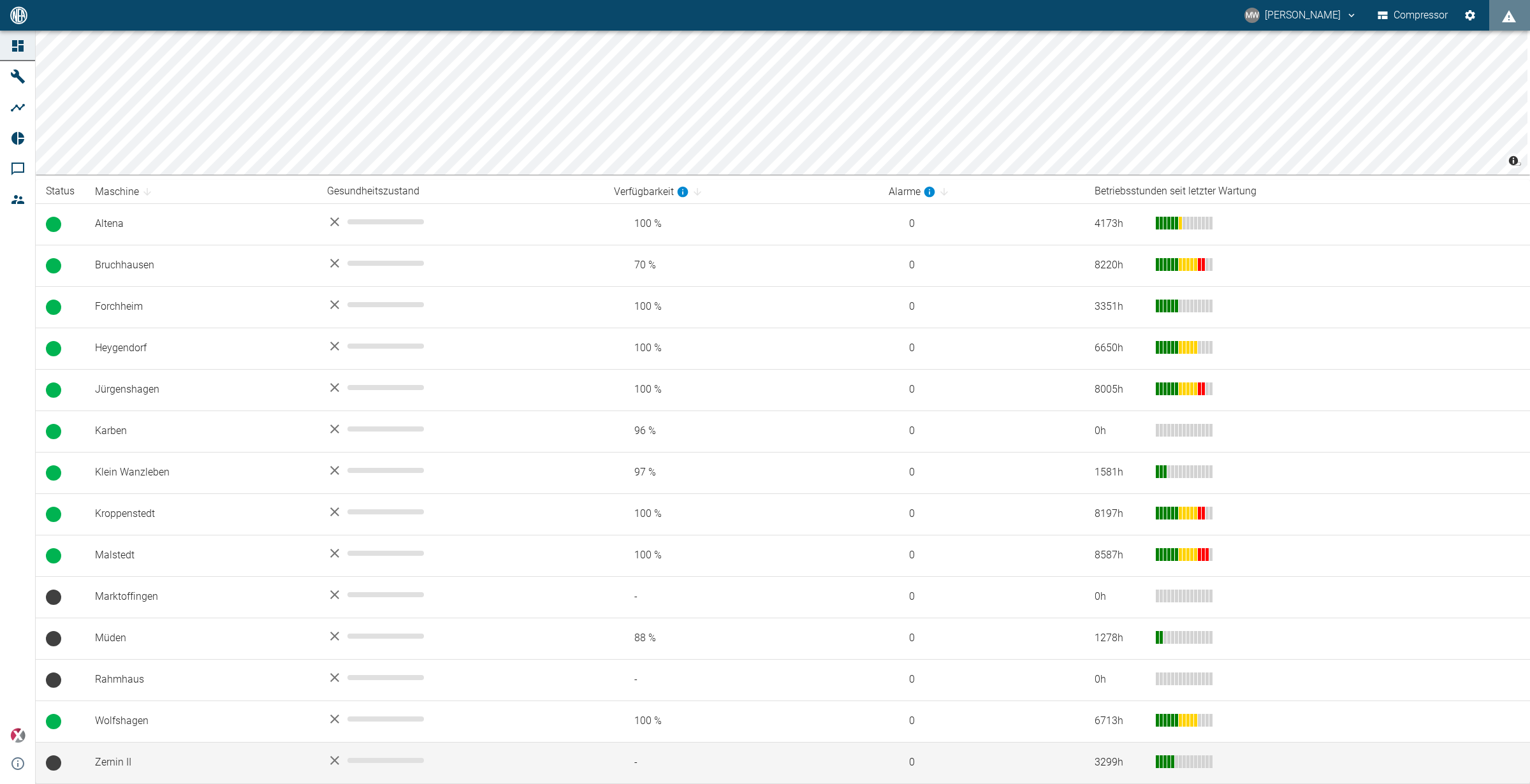
click at [107, 759] on td "Zernin II" at bounding box center [200, 762] width 232 height 41
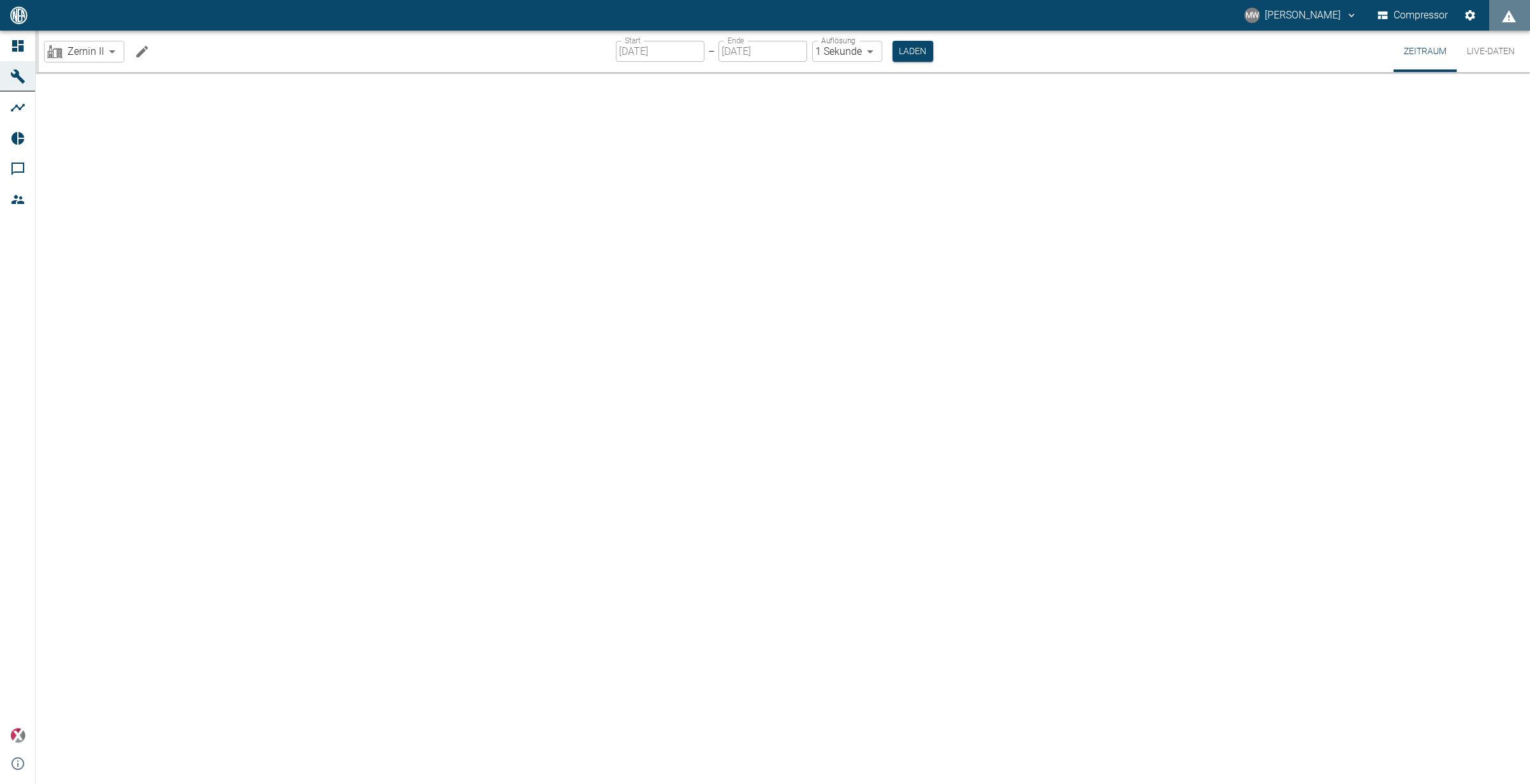
type input "2min"
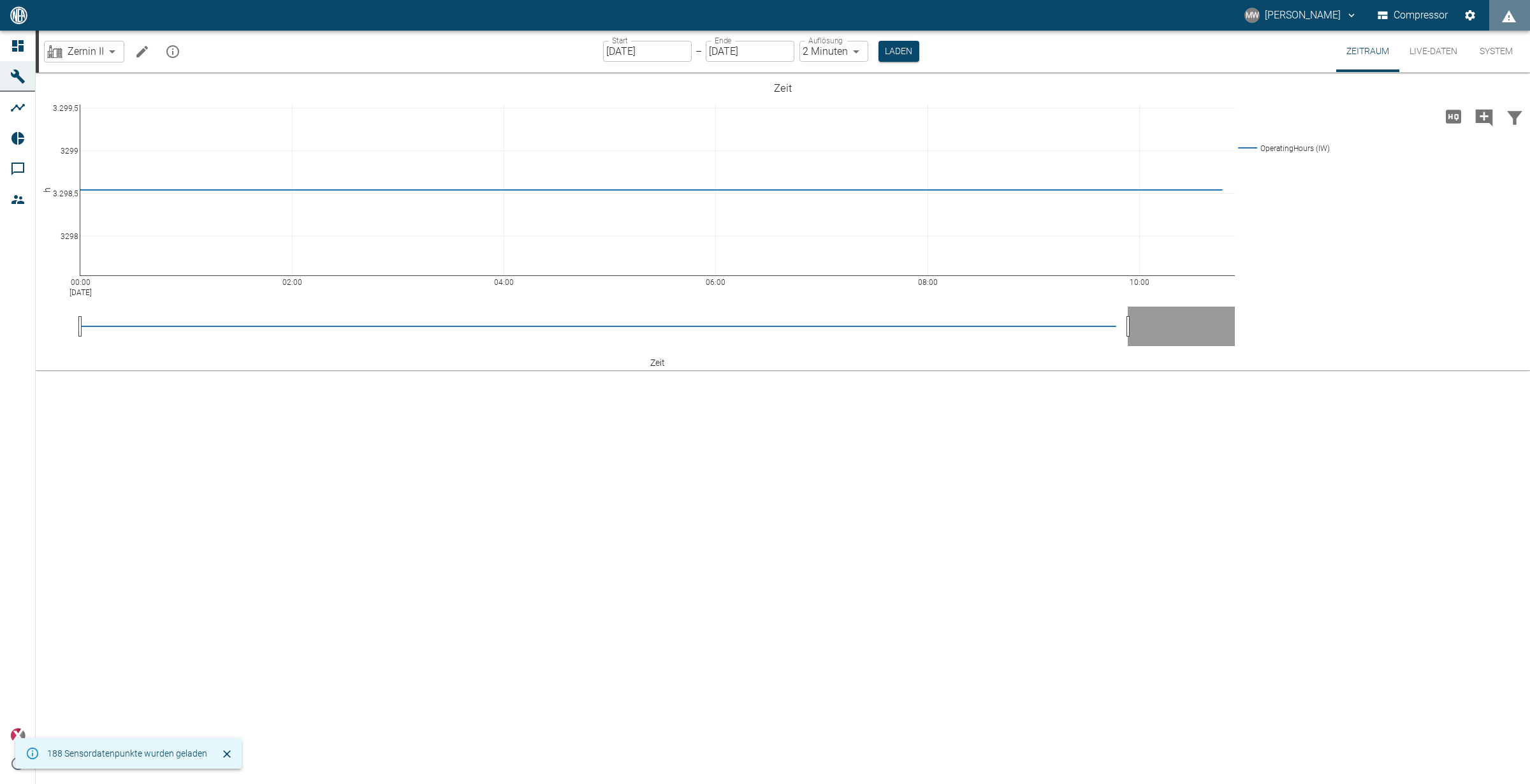
click at [1425, 56] on button "Live-Daten" at bounding box center [1434, 51] width 68 height 41
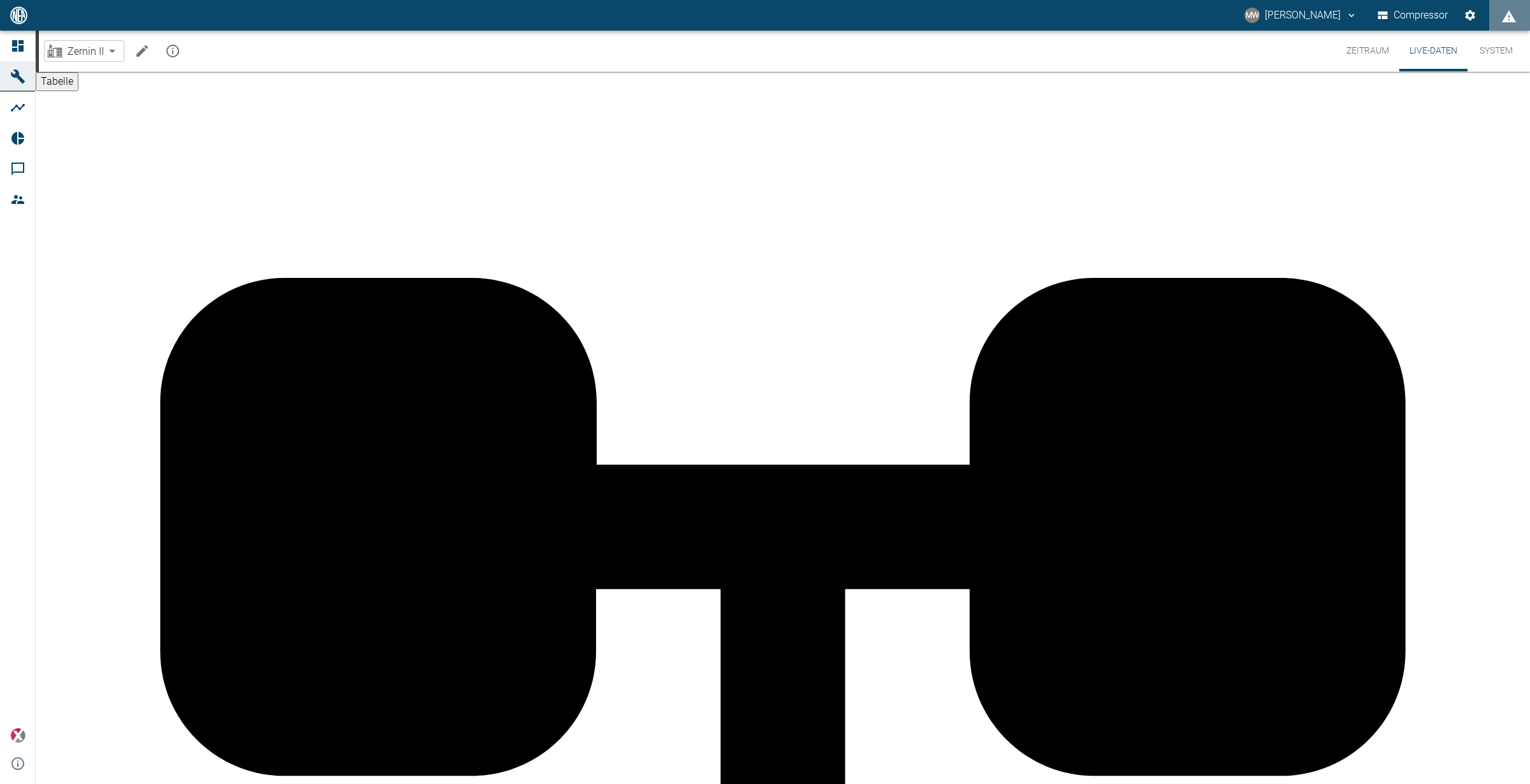
drag, startPoint x: 413, startPoint y: 209, endPoint x: 429, endPoint y: 154, distance: 57.3
